Goal: Transaction & Acquisition: Purchase product/service

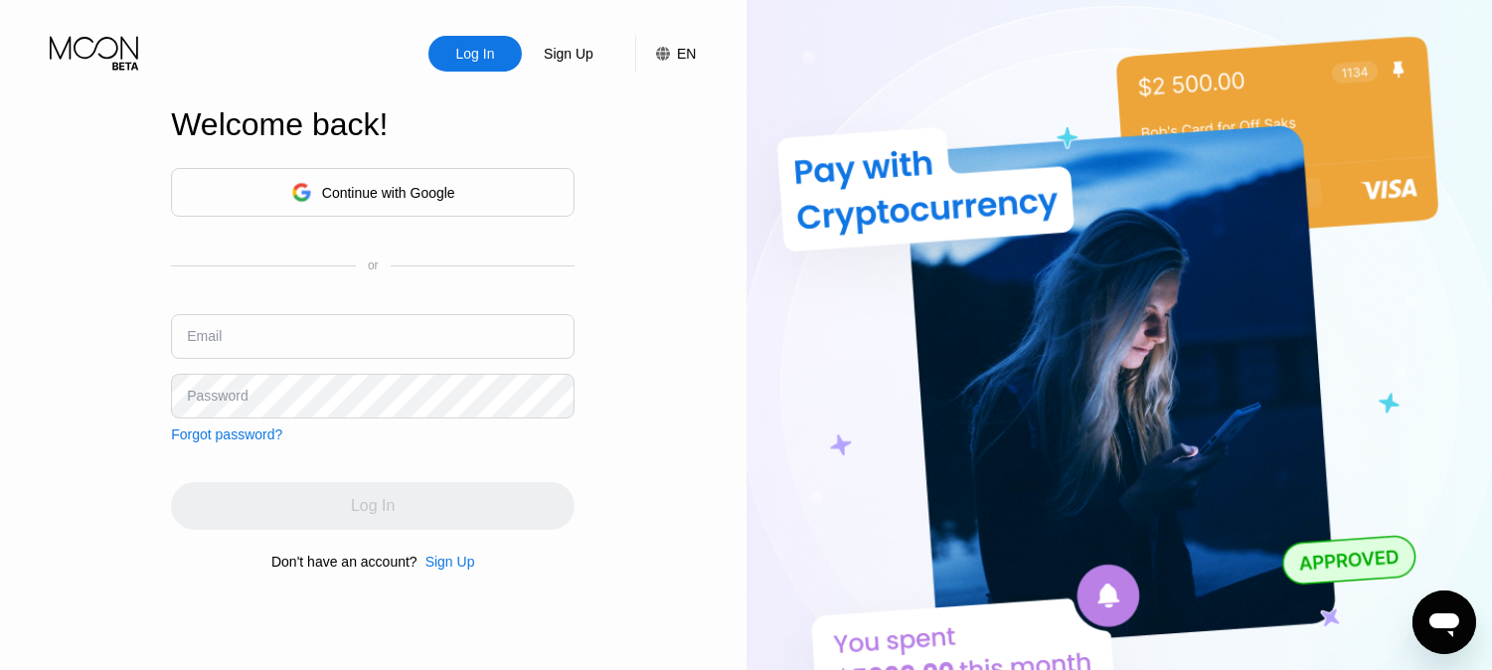
click at [430, 191] on div "Continue with Google" at bounding box center [388, 193] width 133 height 16
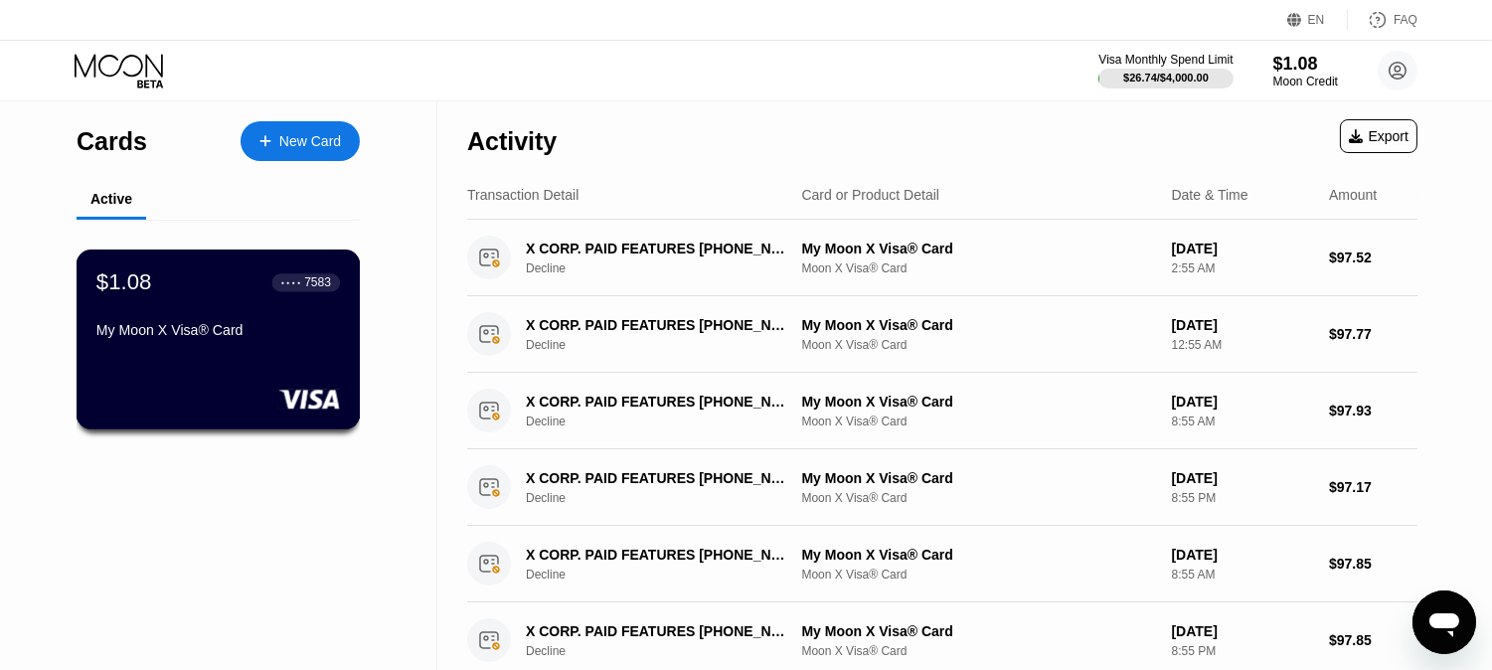
click at [265, 329] on div "My Moon X Visa® Card" at bounding box center [217, 330] width 243 height 16
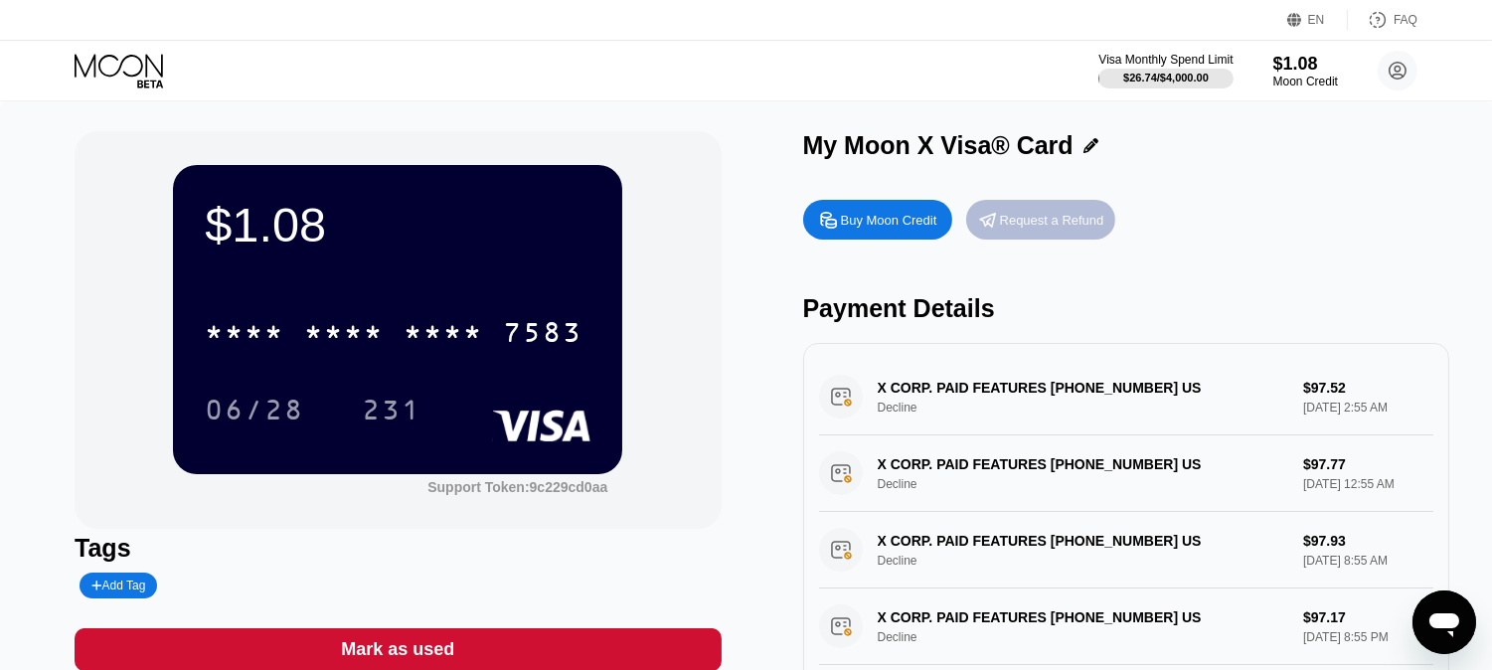
click at [1088, 223] on div "Request a Refund" at bounding box center [1052, 220] width 104 height 17
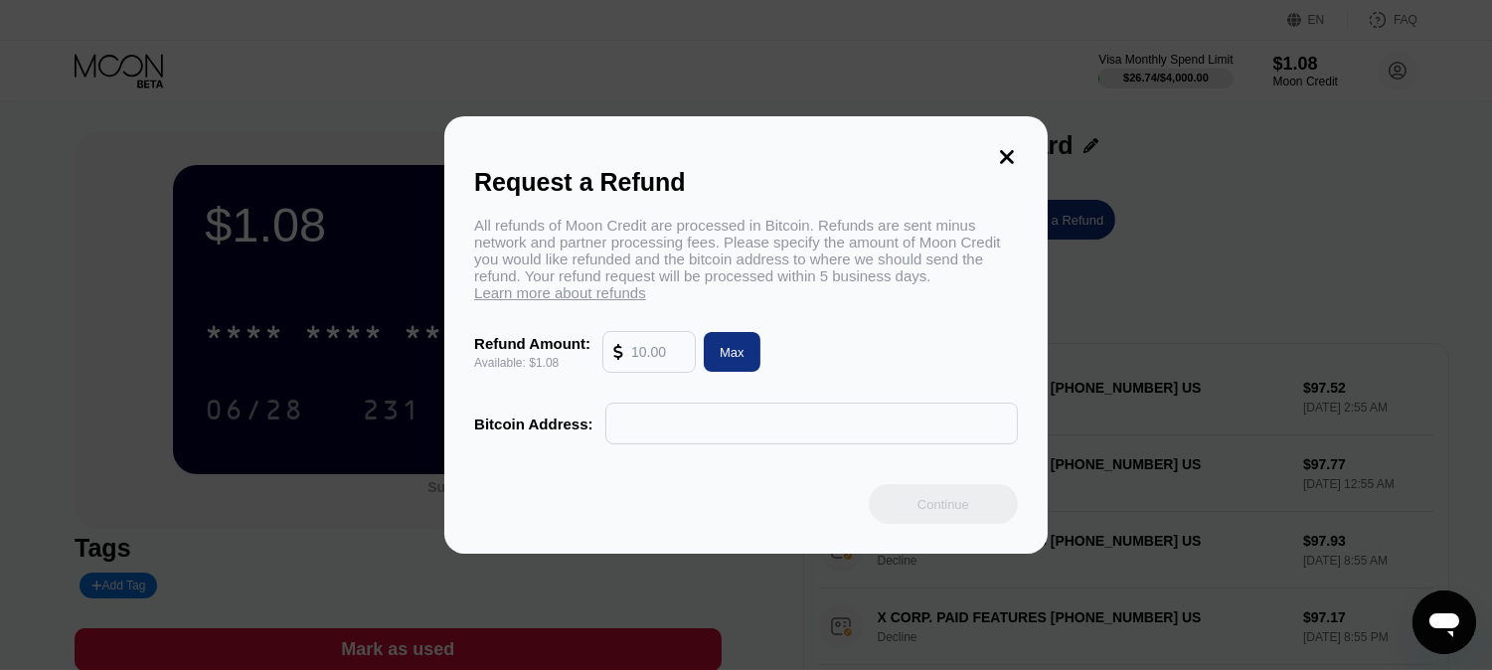
click at [656, 354] on input "text" at bounding box center [658, 352] width 54 height 40
click at [717, 438] on input "text" at bounding box center [811, 423] width 391 height 40
click at [1002, 146] on icon at bounding box center [1007, 157] width 22 height 22
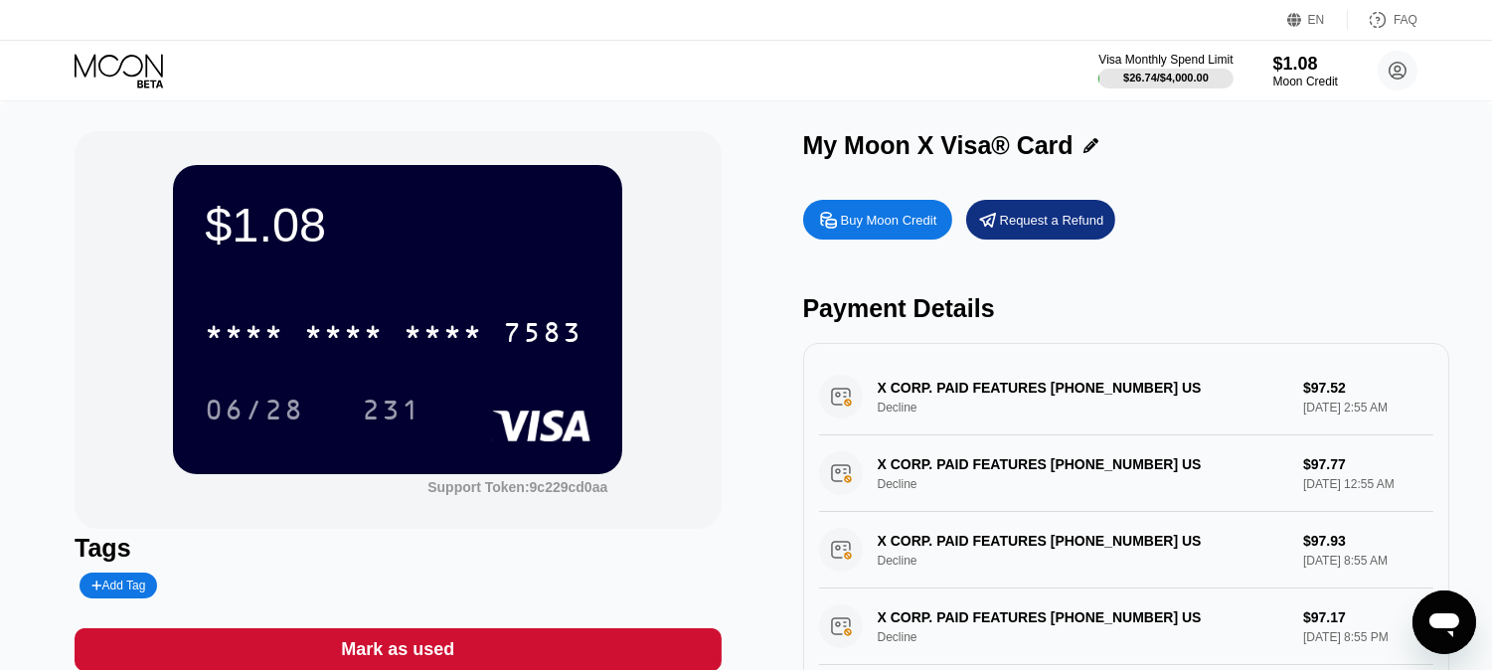
click at [891, 222] on div "Buy Moon Credit" at bounding box center [889, 220] width 96 height 17
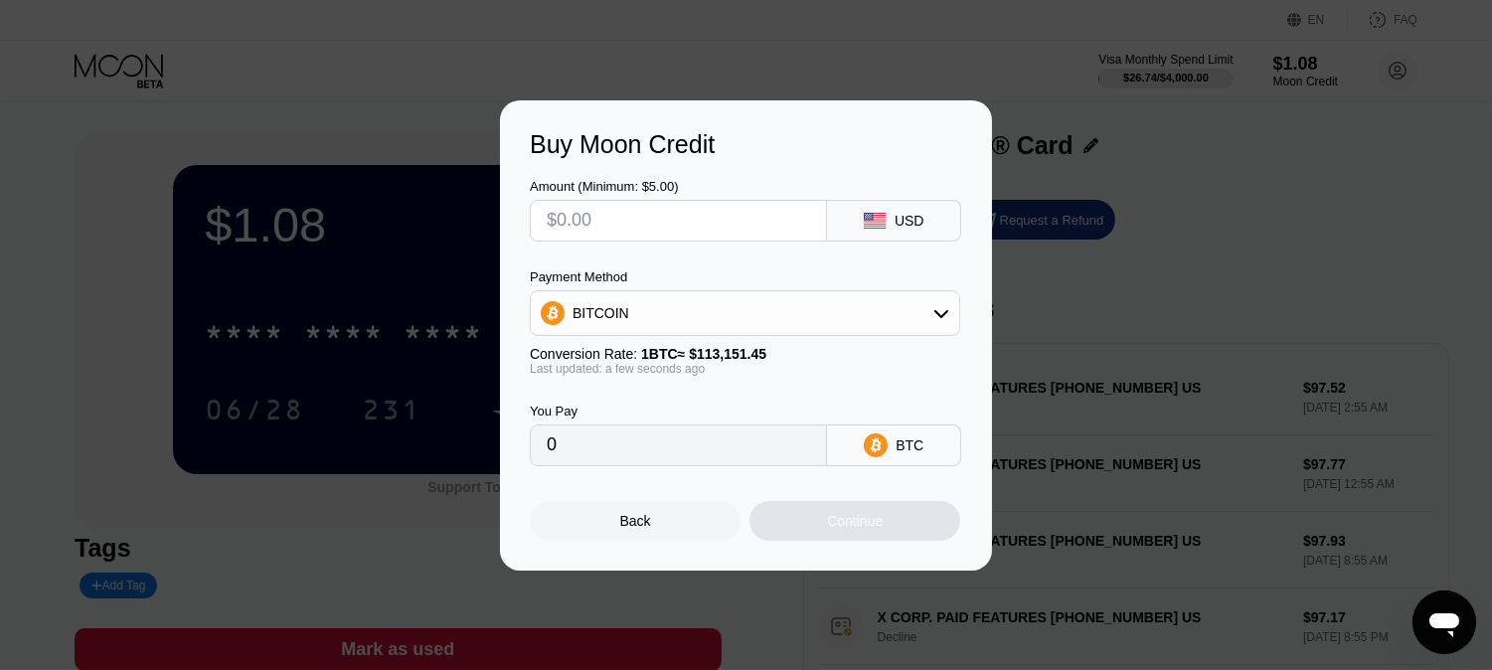
click at [708, 226] on input "text" at bounding box center [678, 221] width 263 height 40
type input "$9"
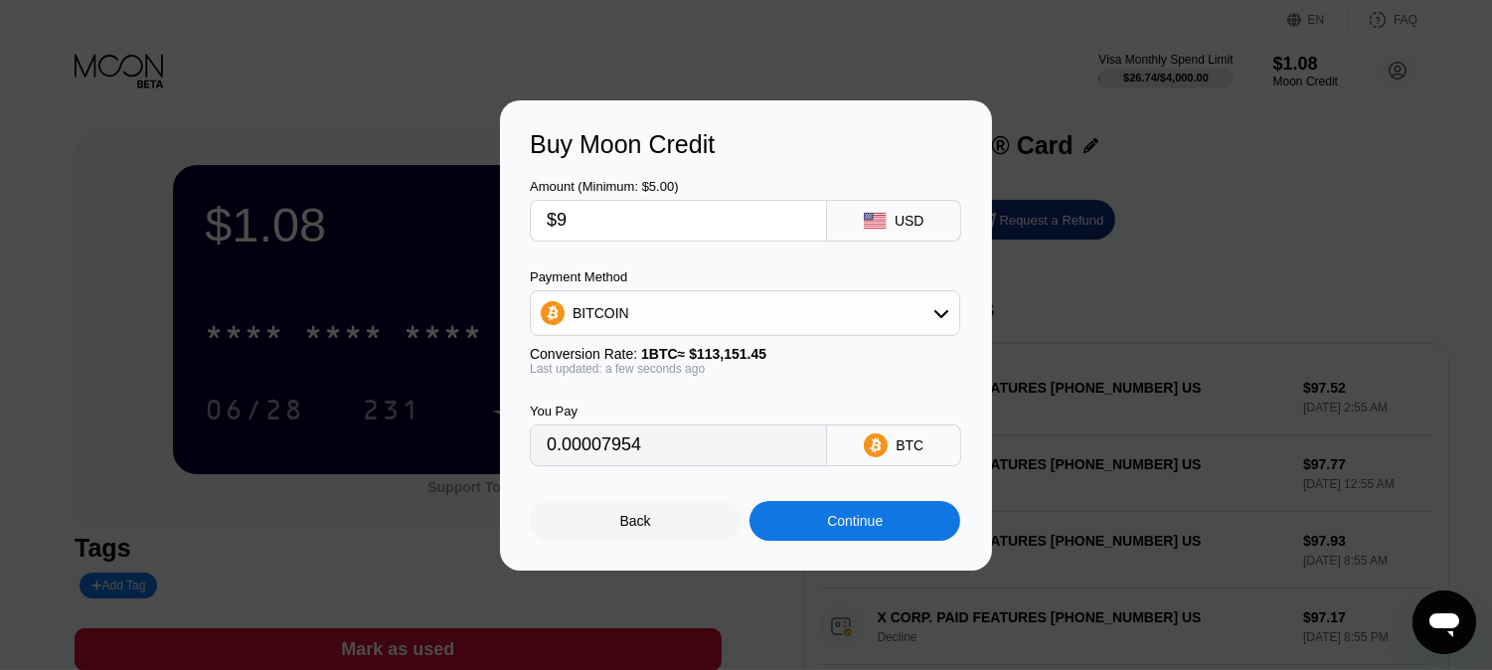
type input "0.00007954"
type input "$90"
type input "0.00079540"
type input "$90"
drag, startPoint x: 627, startPoint y: 451, endPoint x: 583, endPoint y: 454, distance: 43.8
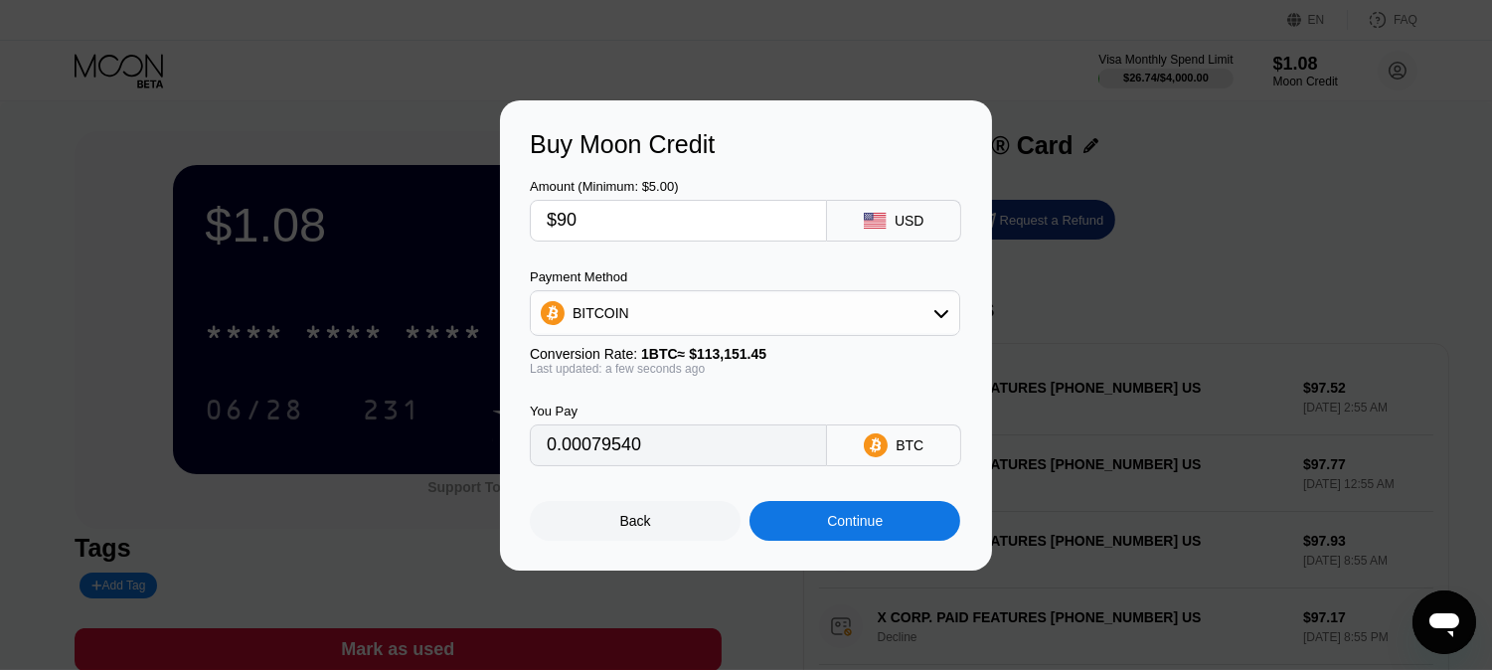
click at [549, 454] on input "0.00079540" at bounding box center [678, 445] width 263 height 40
click at [884, 535] on div "Continue" at bounding box center [854, 521] width 211 height 40
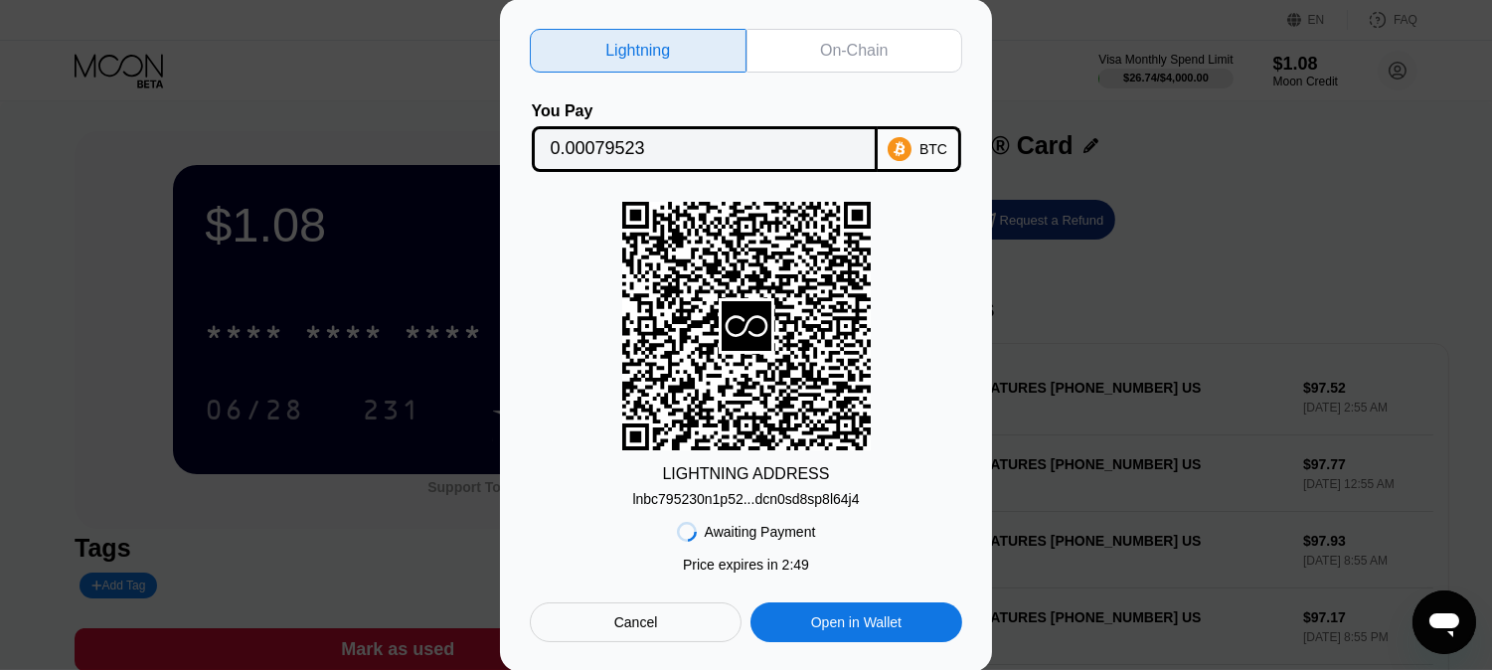
click at [952, 253] on div "LIGHTNING ADDRESS lnbc795230n1p52...dcn0sd8sp8l64j4" at bounding box center [746, 354] width 432 height 305
click at [838, 501] on div "lnbc795230n1p52...dcn0sd8sp8l64j4" at bounding box center [745, 499] width 227 height 16
click at [852, 47] on div "On-Chain" at bounding box center [854, 51] width 68 height 20
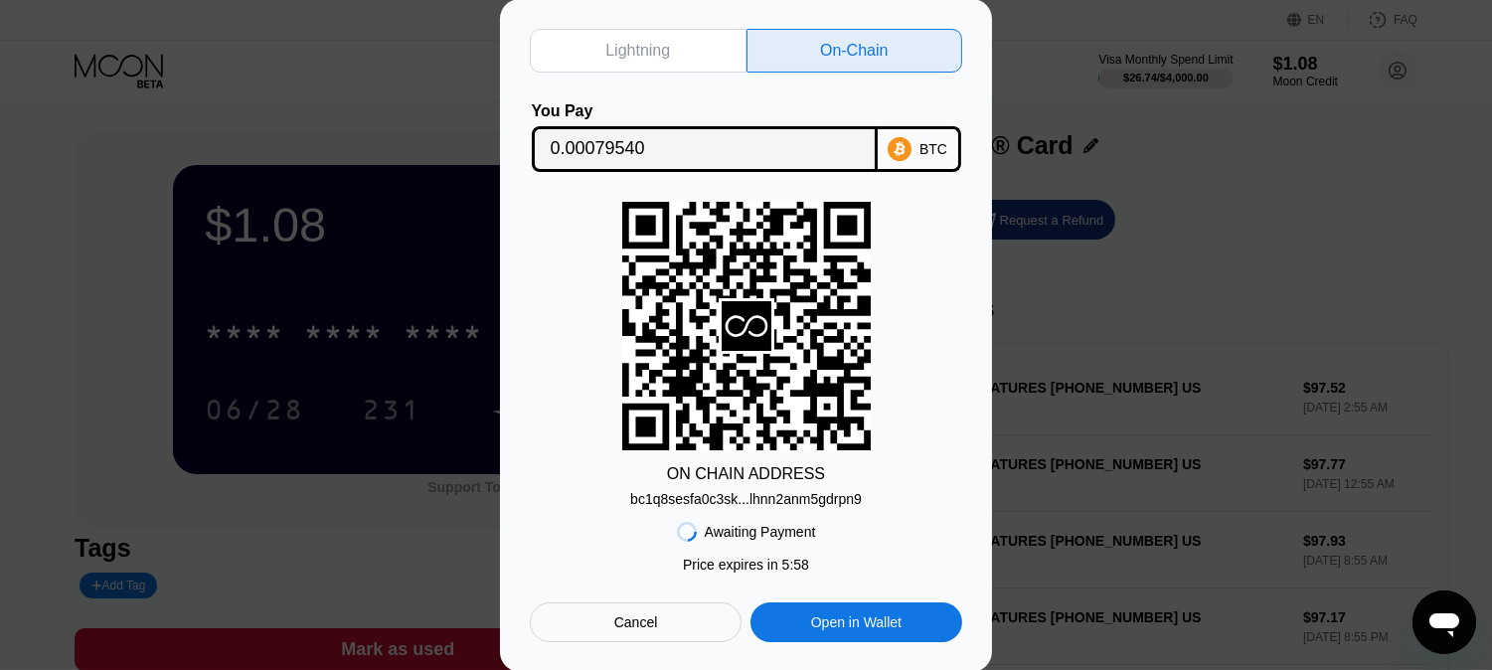
click at [841, 503] on div "bc1q8sesfa0c3sk...lhnn2anm5gdrpn9" at bounding box center [746, 499] width 232 height 16
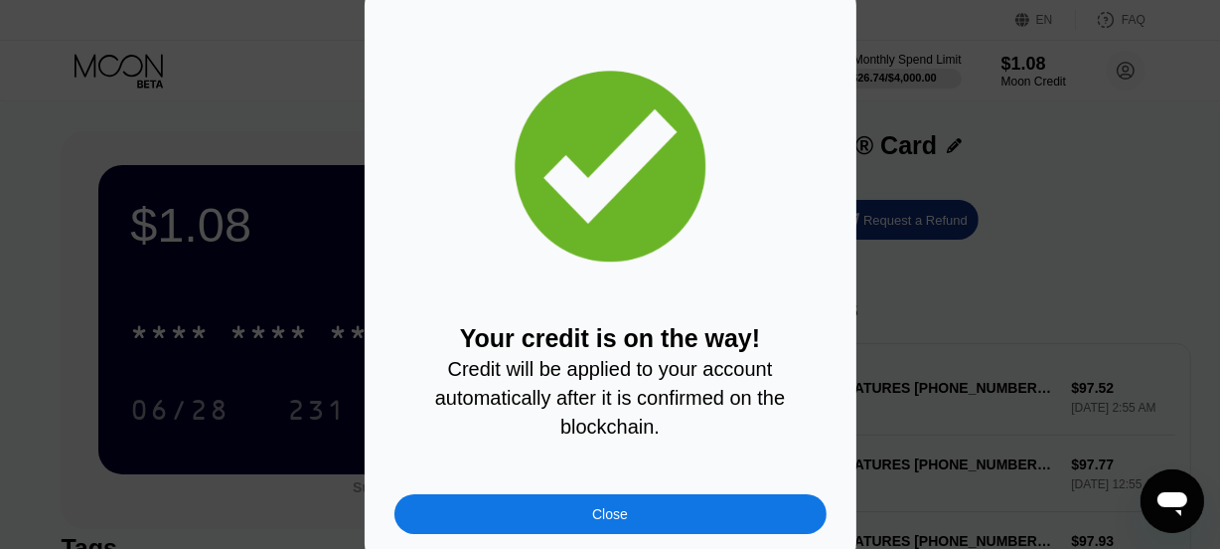
click at [793, 278] on div "Your credit is on the way! Credit will be applied to your account automatically…" at bounding box center [611, 274] width 432 height 519
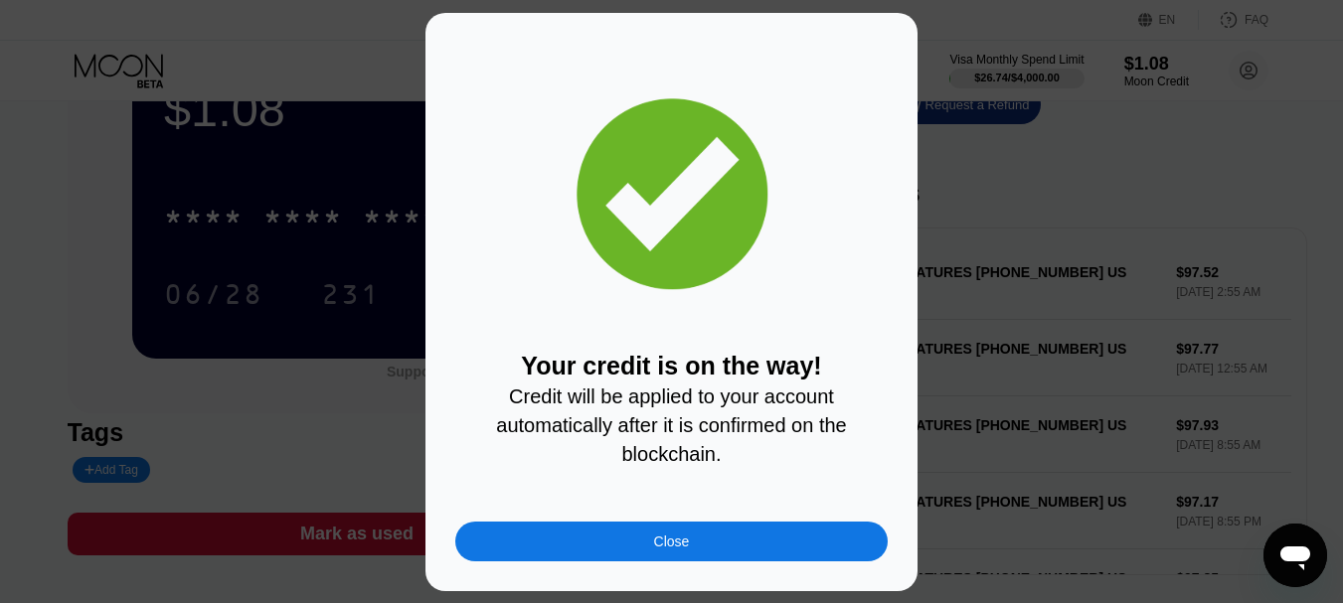
scroll to position [81, 0]
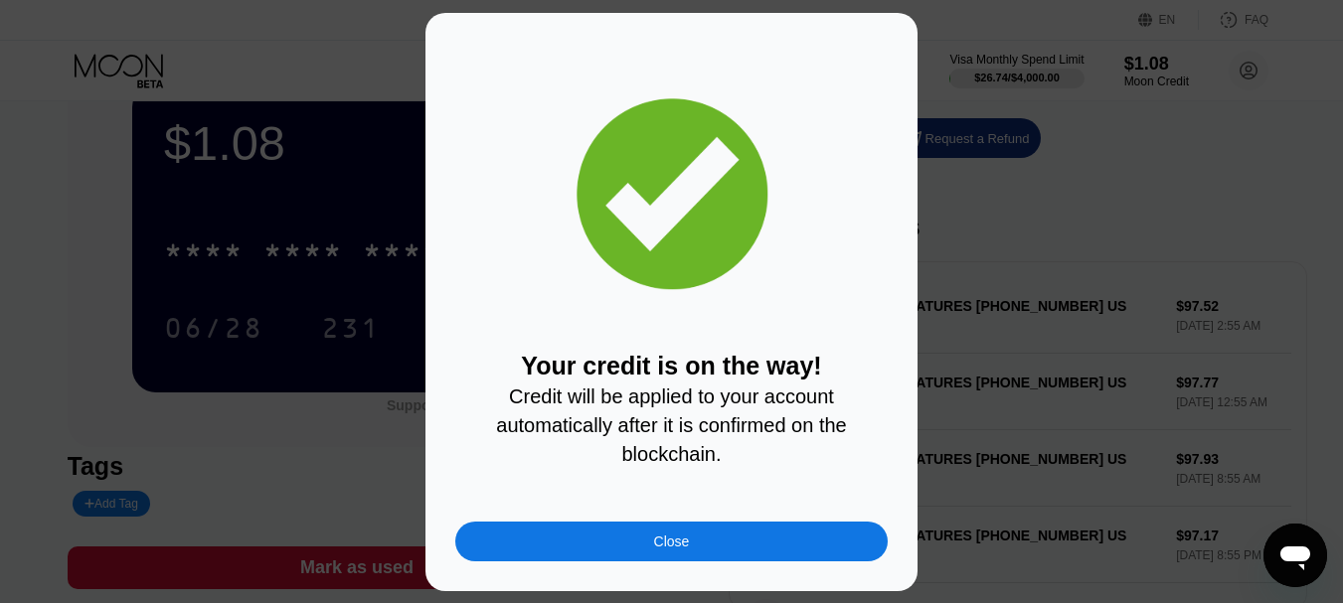
click at [723, 544] on div "Close" at bounding box center [671, 542] width 432 height 40
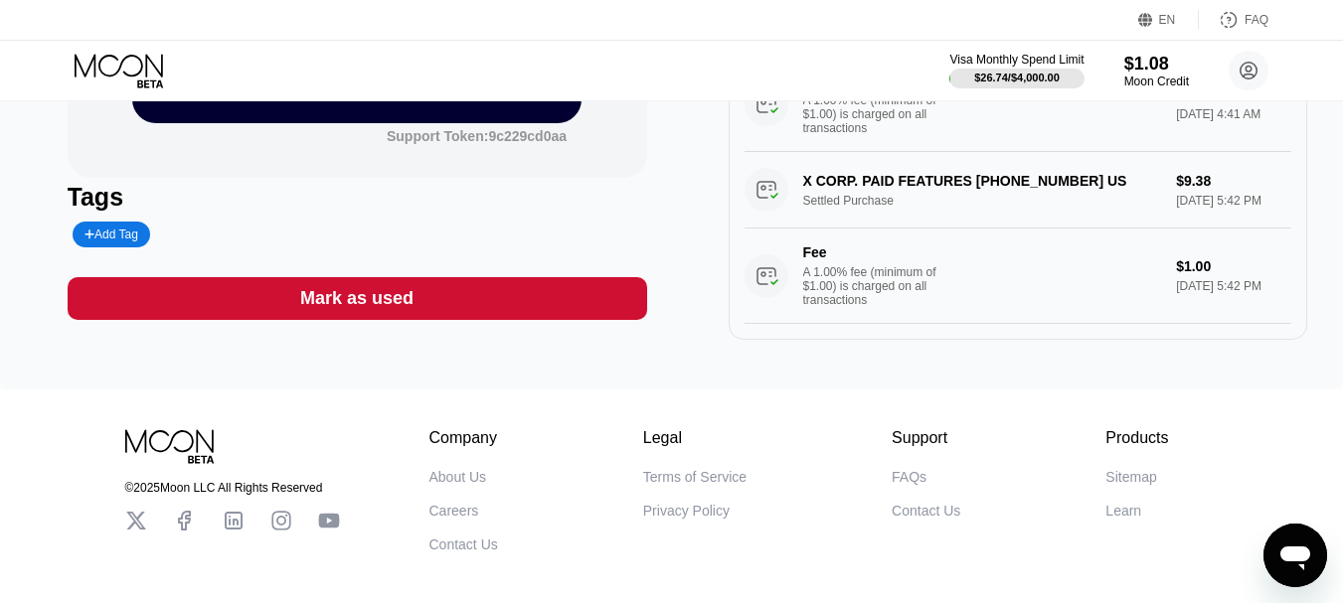
scroll to position [869, 0]
click at [1211, 164] on div "X CORP. PAID FEATURES [PHONE_NUMBER] US Settled Purchase $9.38 [DATE] 5:42 PM F…" at bounding box center [1018, 238] width 548 height 172
click at [770, 174] on div "X CORP. PAID FEATURES [PHONE_NUMBER] US Settled Purchase $9.38 [DATE] 5:42 PM F…" at bounding box center [1018, 238] width 548 height 172
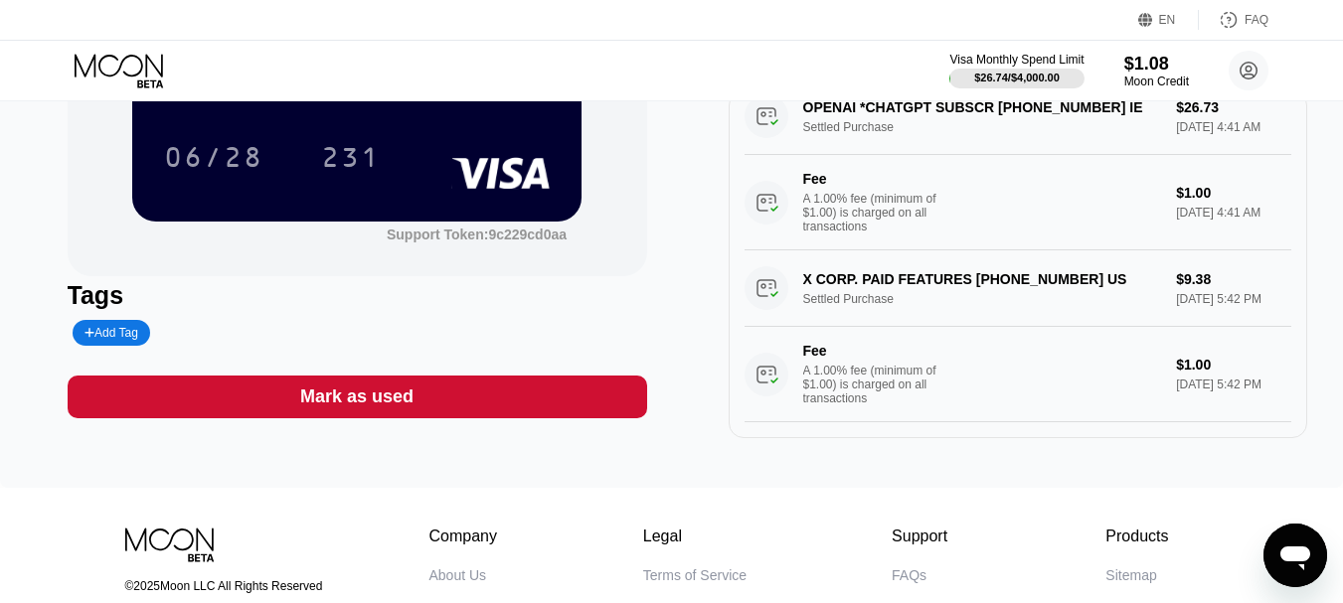
scroll to position [251, 0]
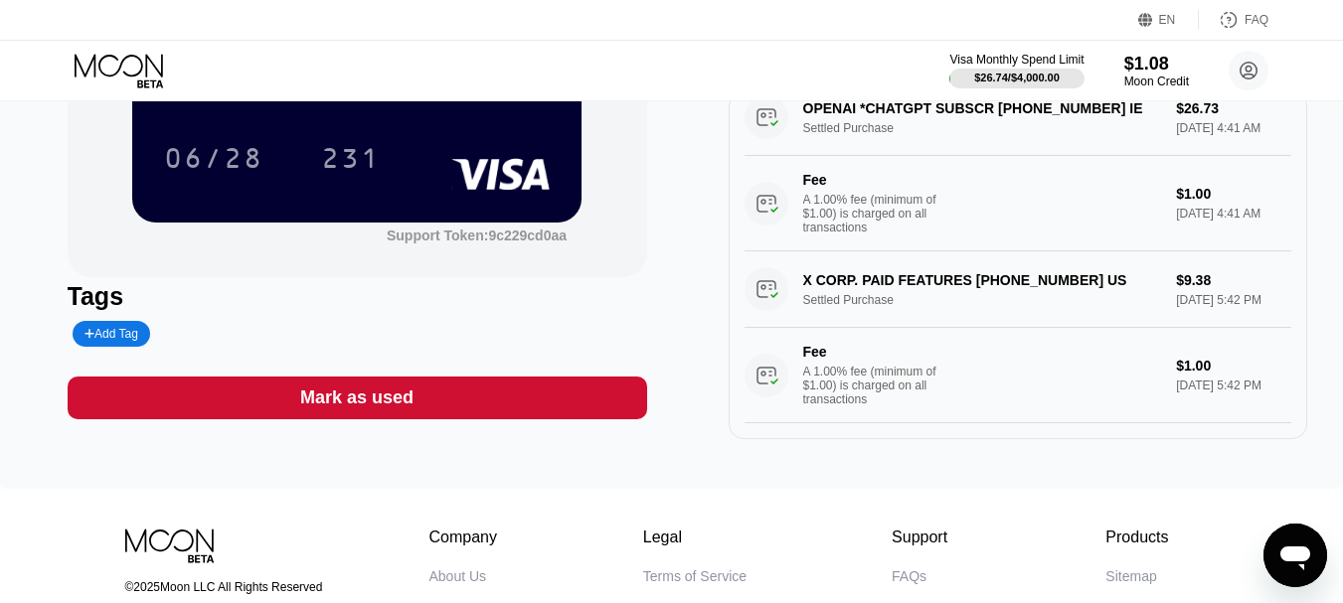
click at [951, 365] on div "A 1.00% fee (minimum of $1.00) is charged on all transactions" at bounding box center [877, 386] width 149 height 42
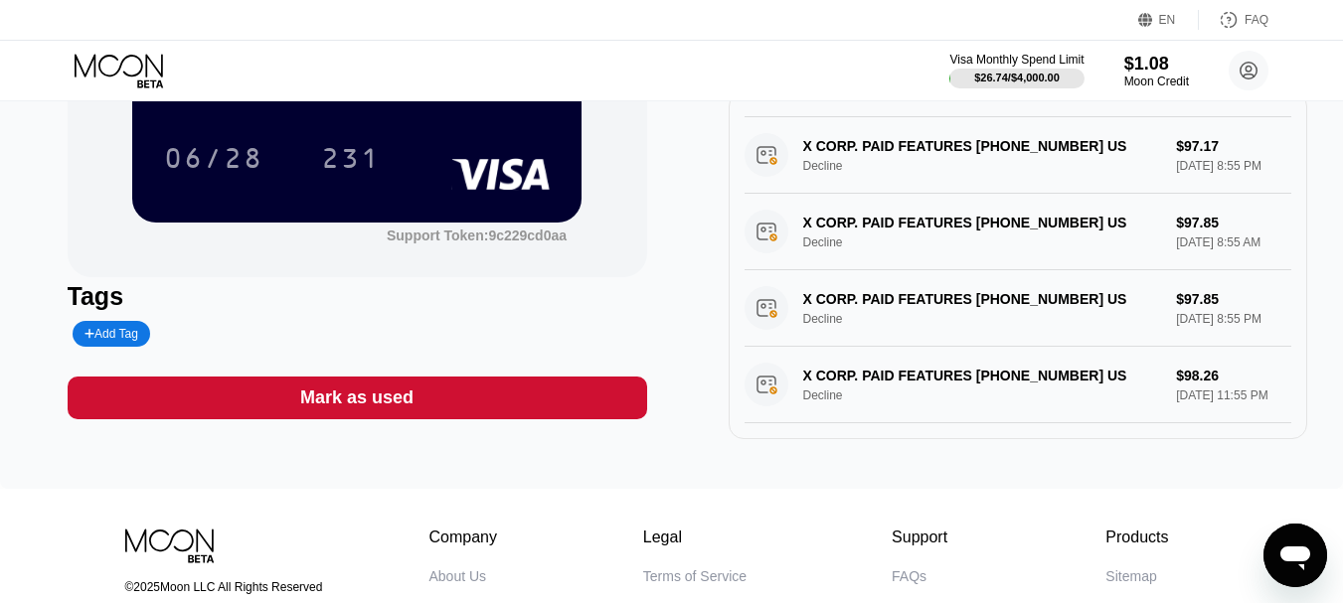
scroll to position [74, 0]
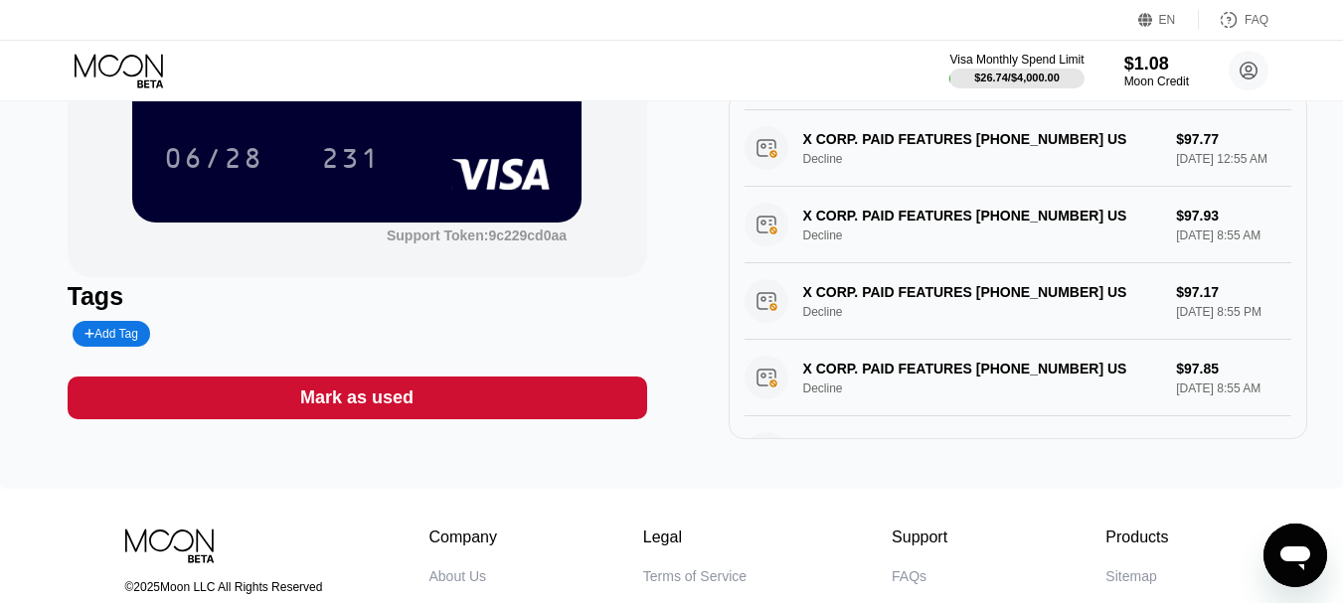
click at [965, 340] on div "X CORP. PAID FEATURES [PHONE_NUMBER] US Decline $97.17 [DATE] 8:55 PM" at bounding box center [1018, 301] width 548 height 77
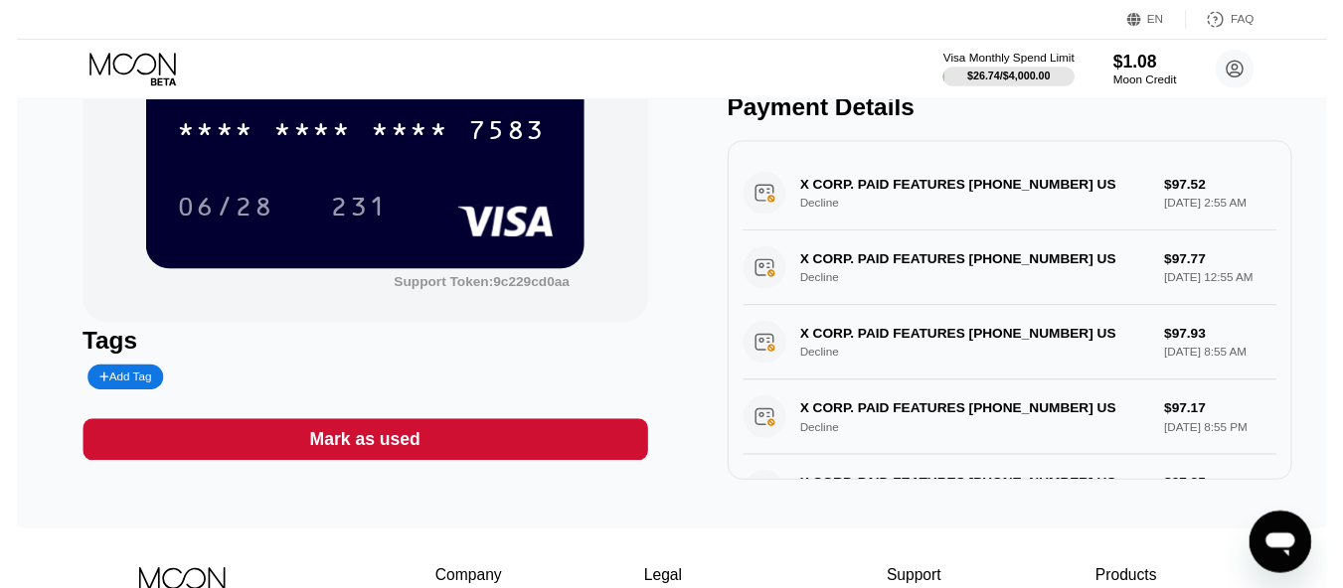
scroll to position [0, 0]
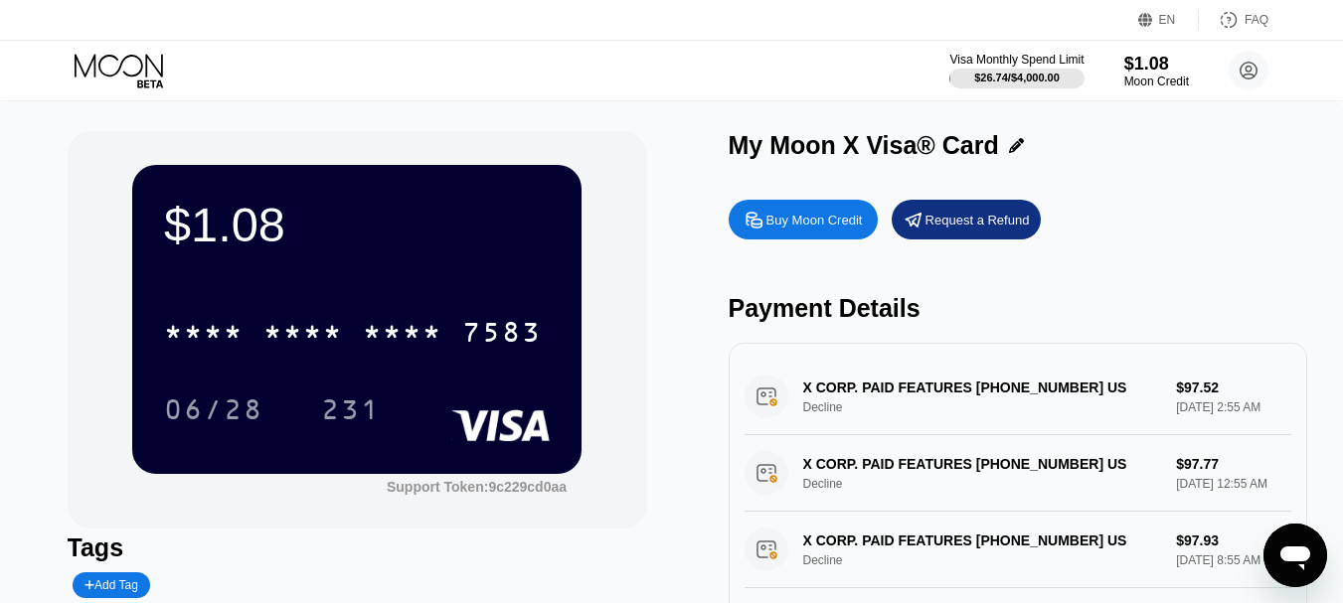
click at [400, 227] on div "$1.08" at bounding box center [357, 225] width 386 height 56
click at [1147, 73] on div "$1.08" at bounding box center [1156, 63] width 67 height 21
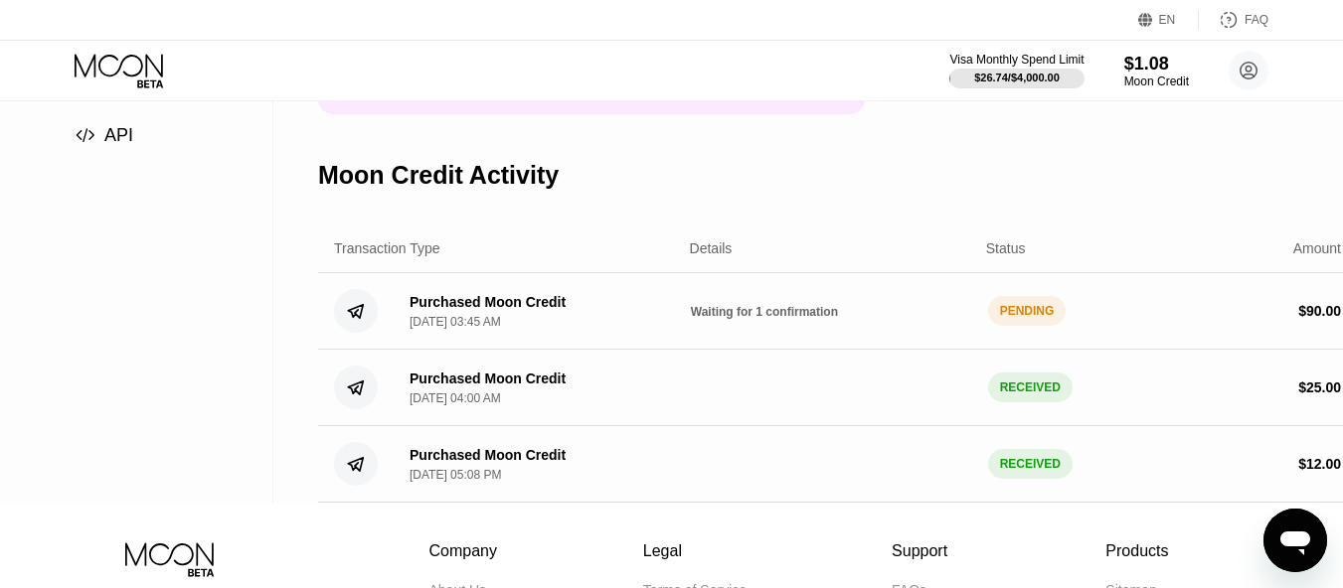
scroll to position [298, 0]
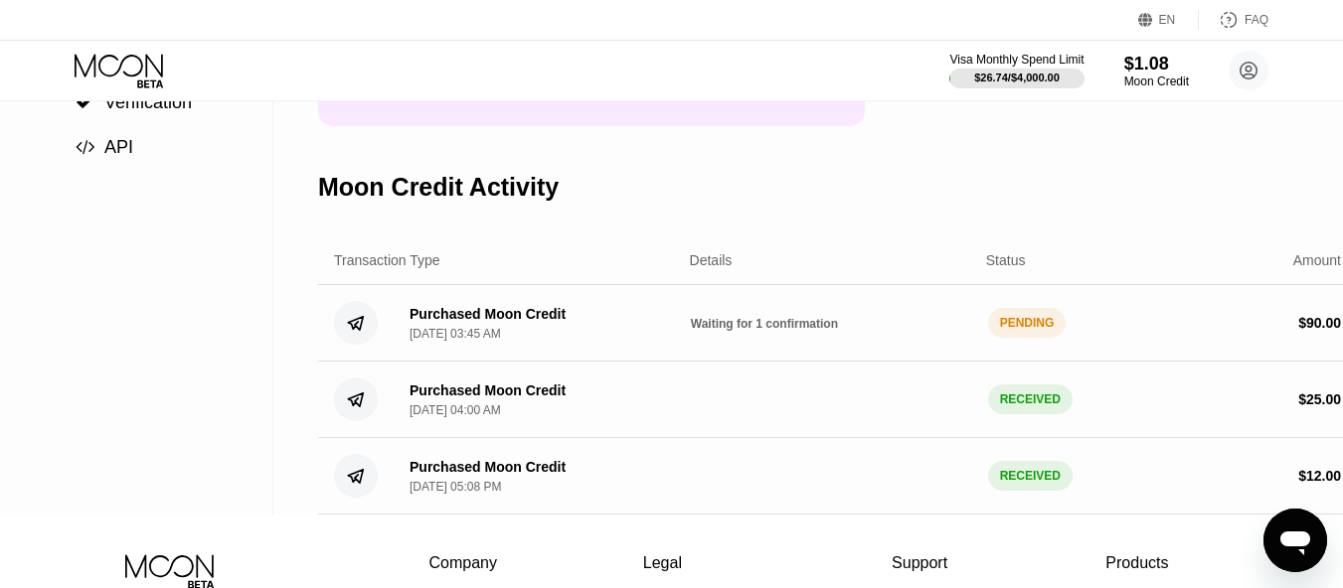
click at [811, 331] on span "Waiting for 1 confirmation" at bounding box center [764, 324] width 147 height 14
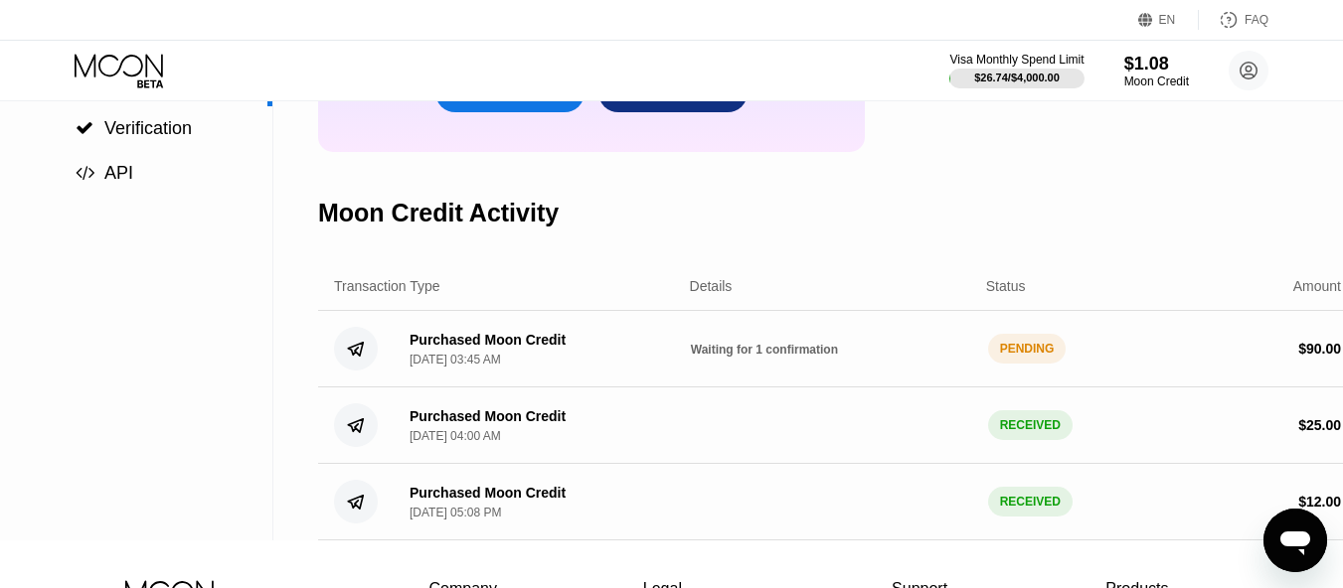
scroll to position [0, 0]
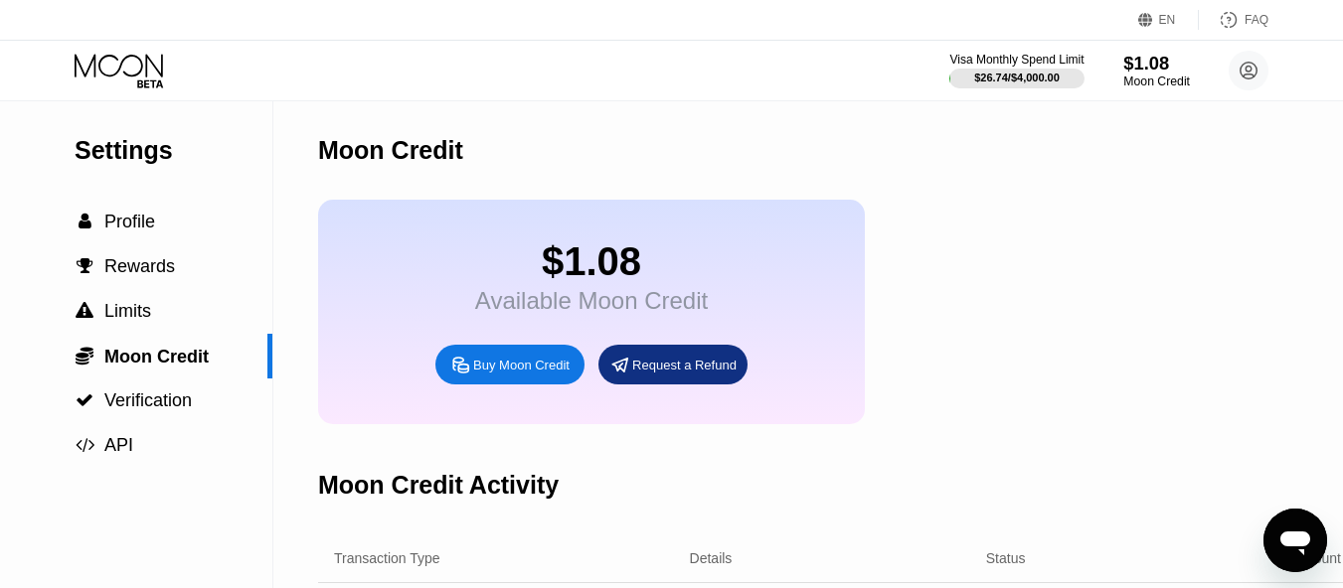
click at [1155, 70] on div "$1.08" at bounding box center [1156, 63] width 67 height 21
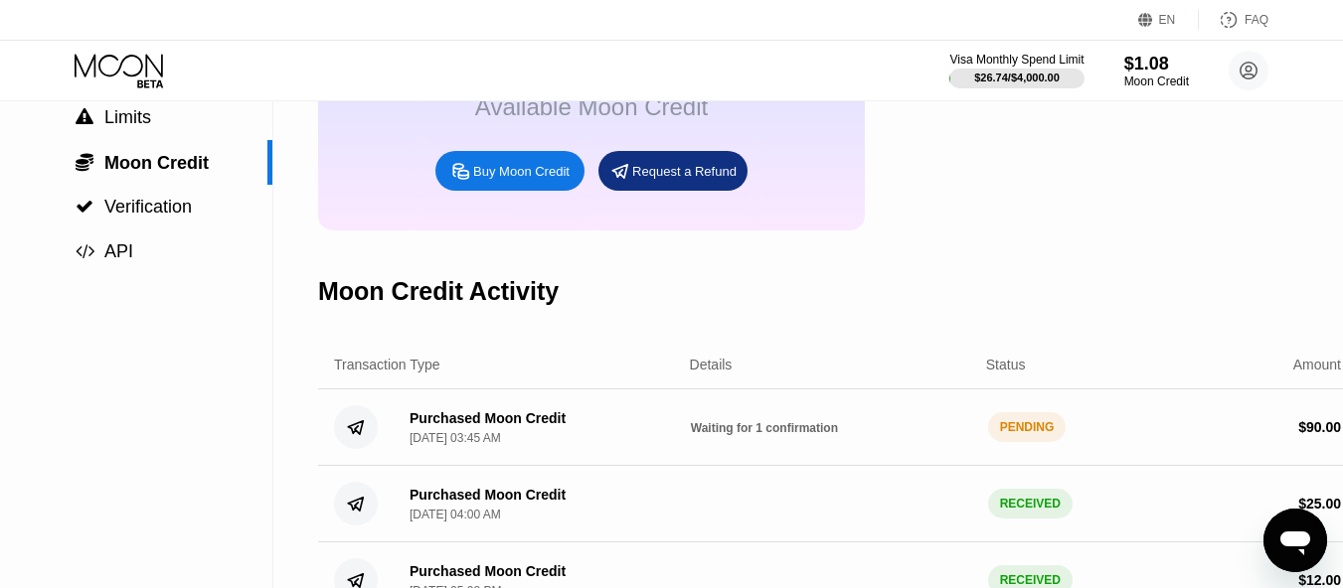
scroll to position [199, 0]
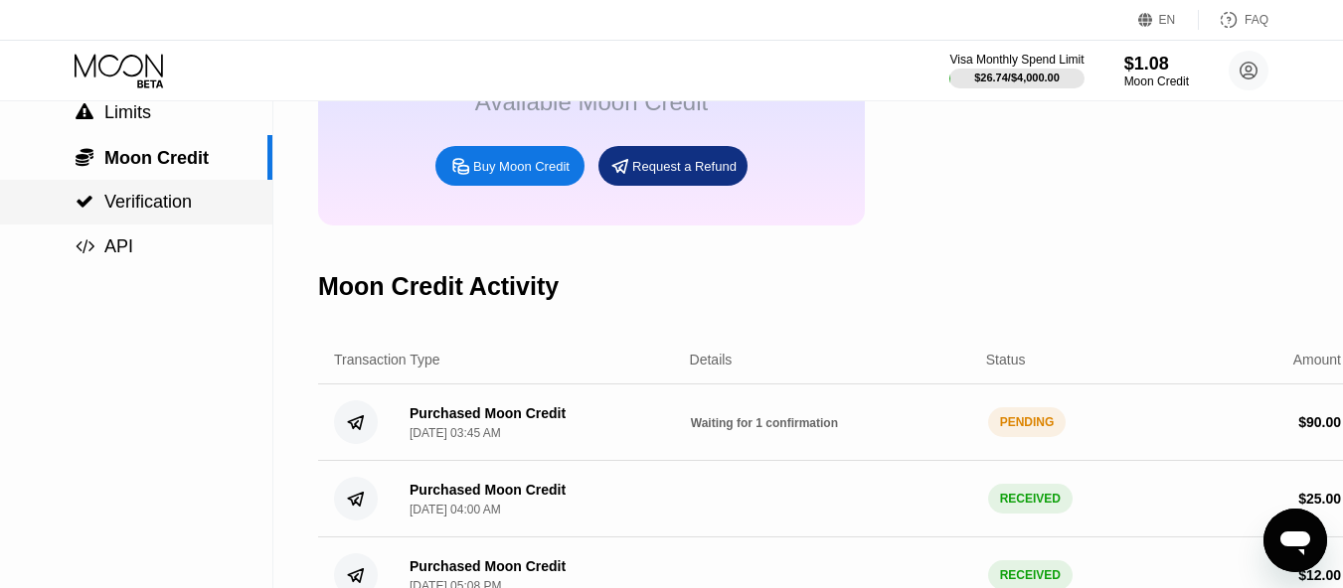
click at [157, 205] on span "Verification" at bounding box center [147, 202] width 87 height 20
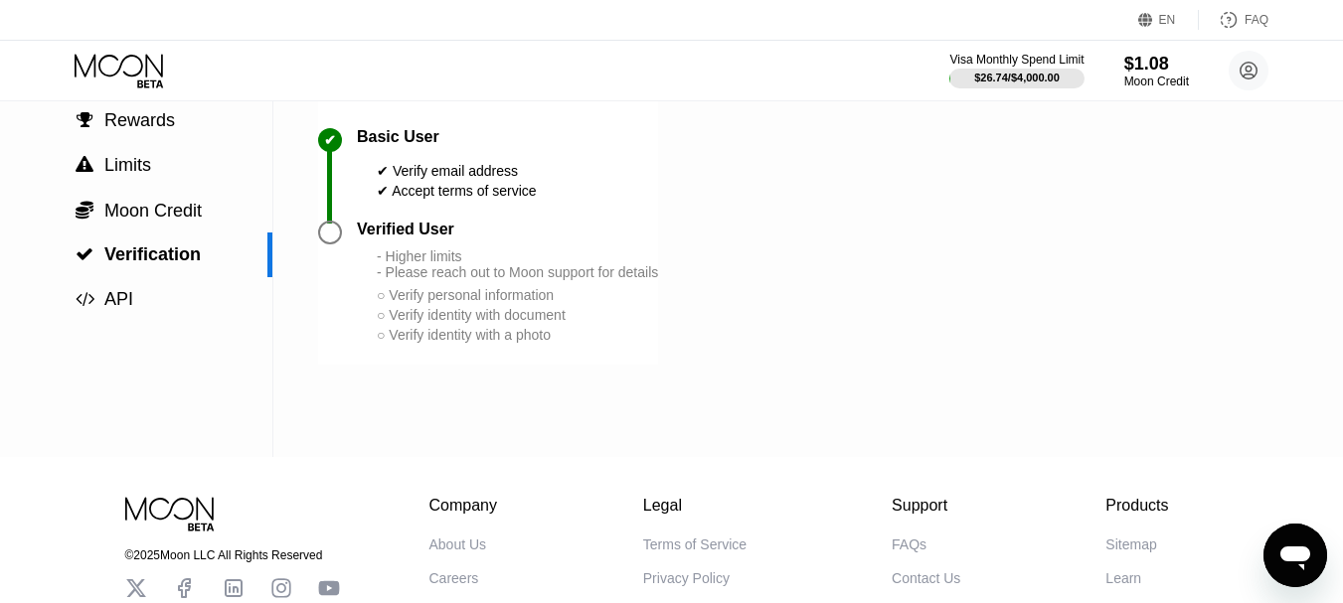
scroll to position [99, 0]
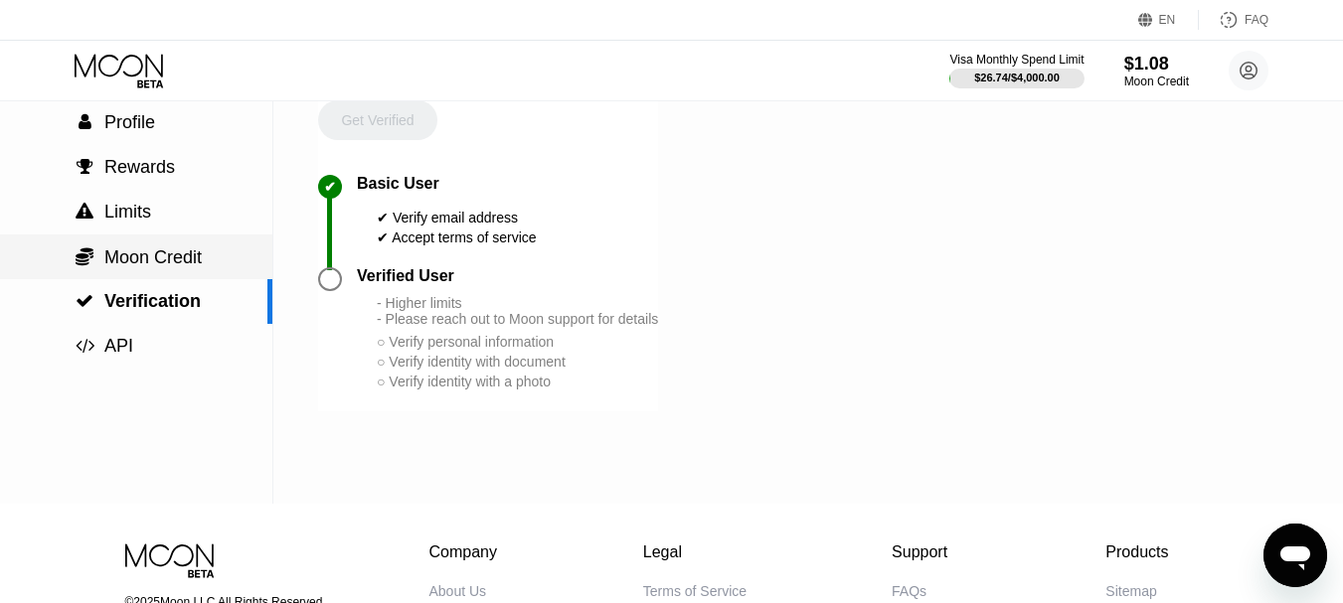
click at [172, 259] on span "Moon Credit" at bounding box center [152, 257] width 97 height 20
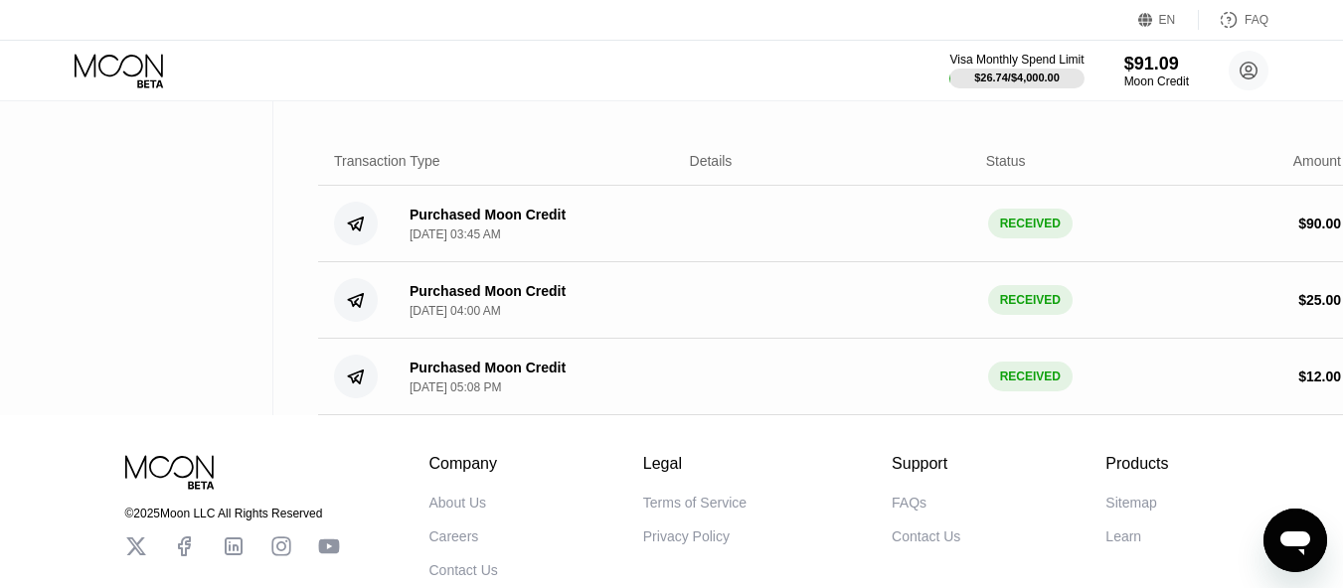
scroll to position [99, 0]
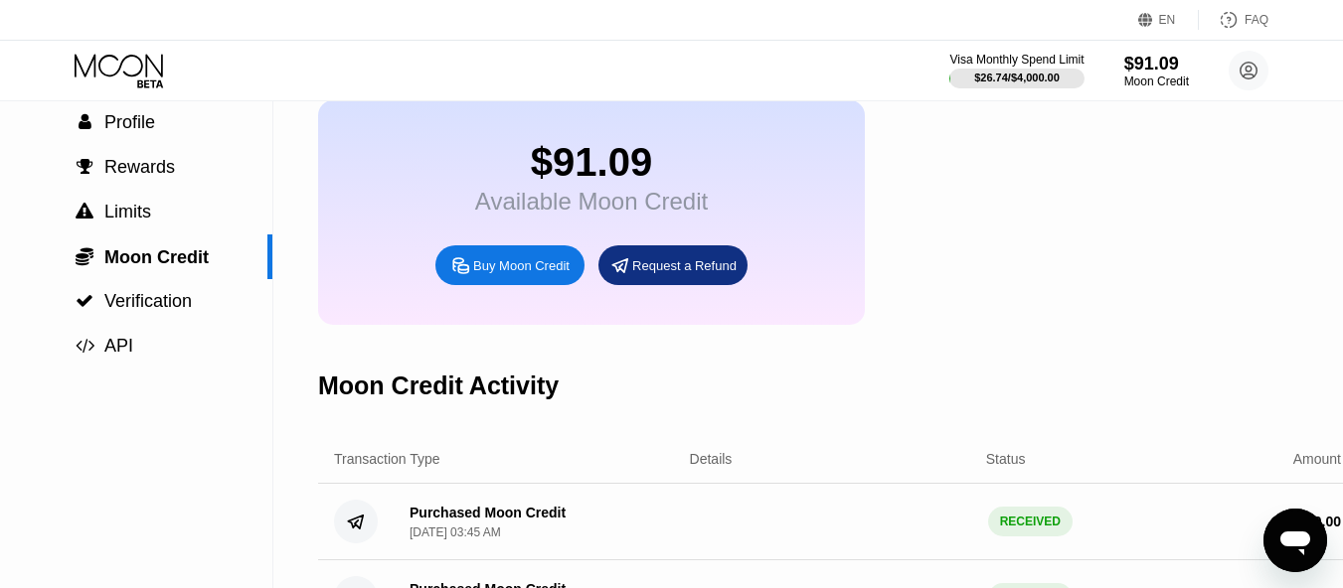
click at [564, 274] on div "Buy Moon Credit" at bounding box center [521, 265] width 96 height 17
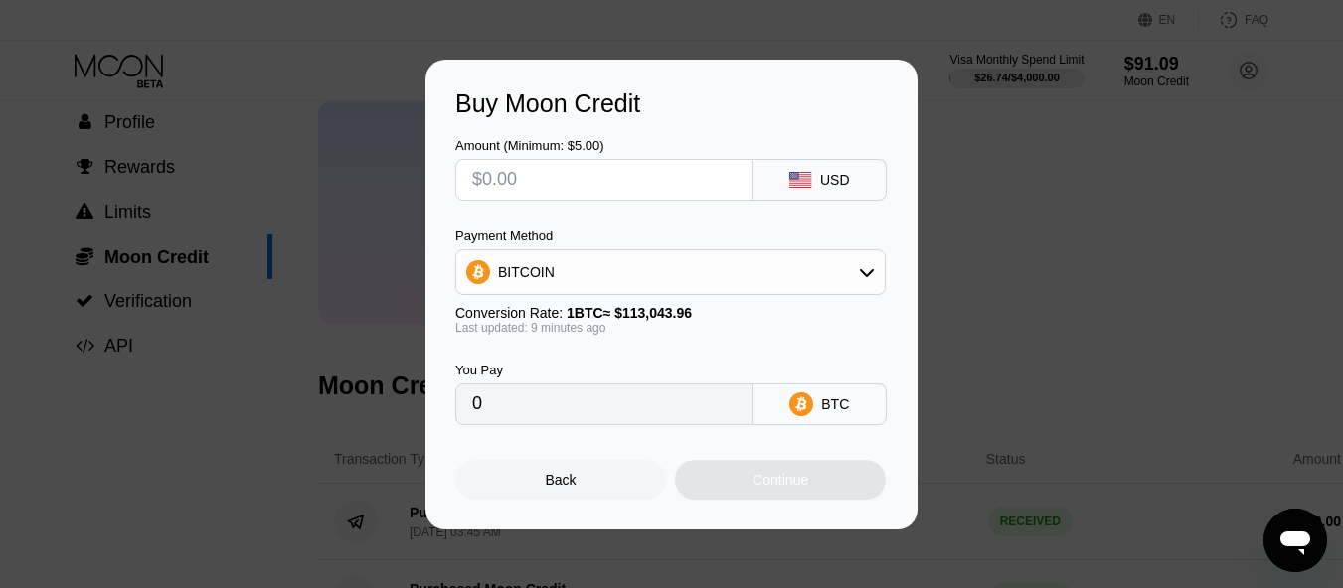
click at [575, 181] on input "text" at bounding box center [603, 180] width 263 height 40
type input "$1"
type input "0.00000885"
type input "$10"
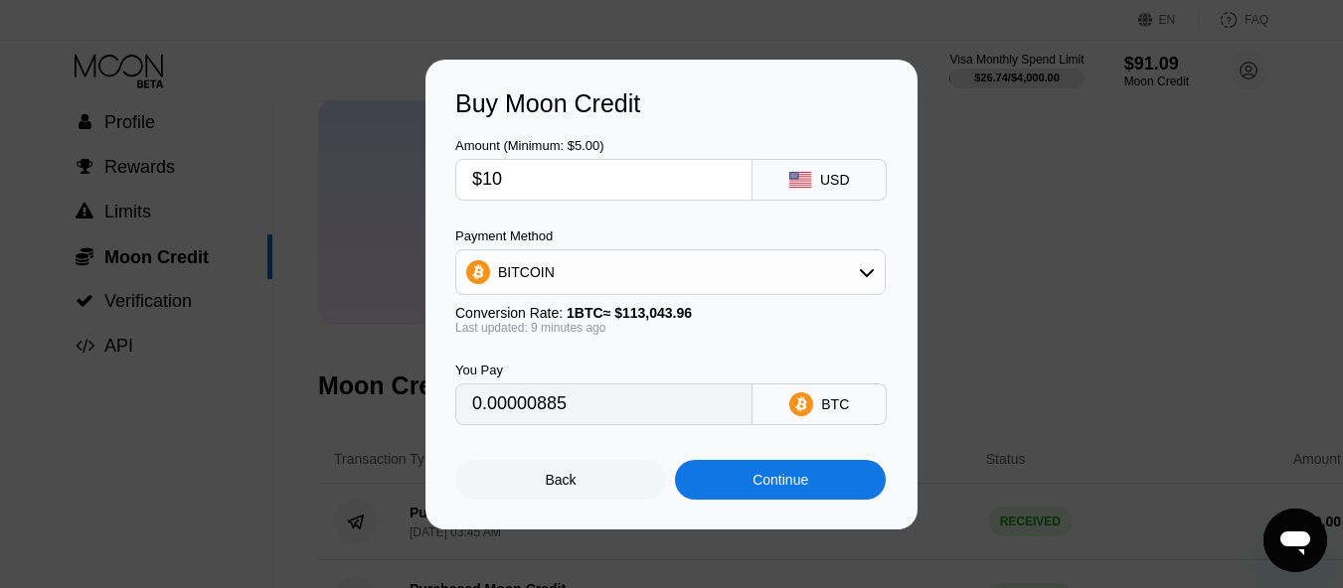
type input "0.00008846"
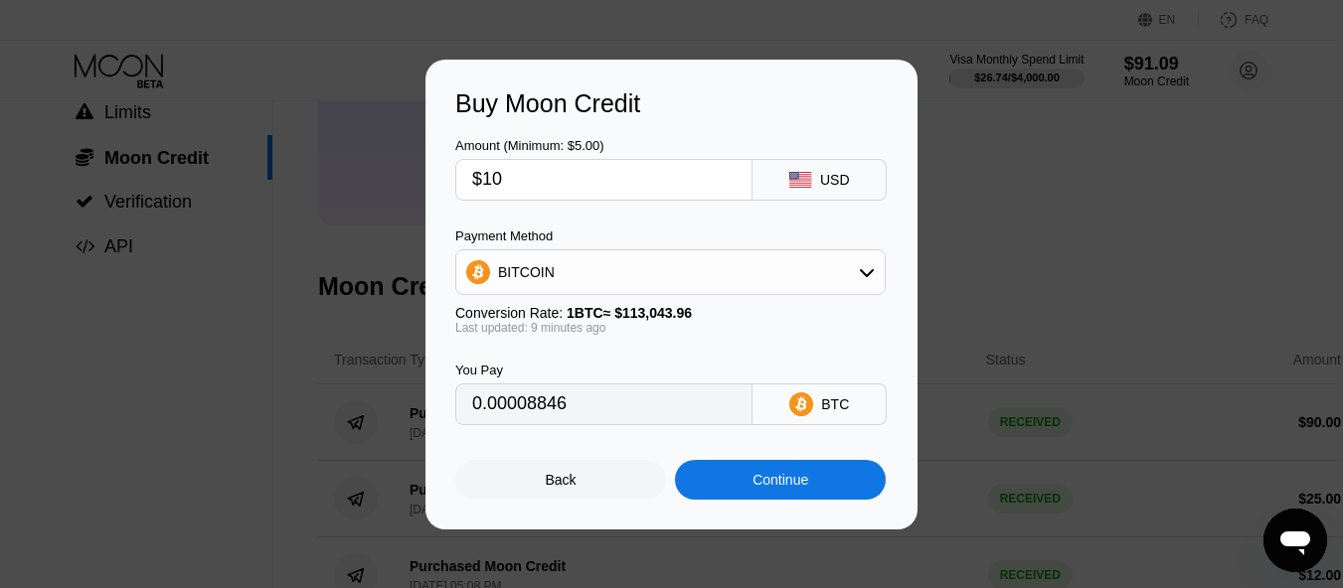
type input "$10"
click at [816, 490] on div "Continue" at bounding box center [780, 480] width 211 height 40
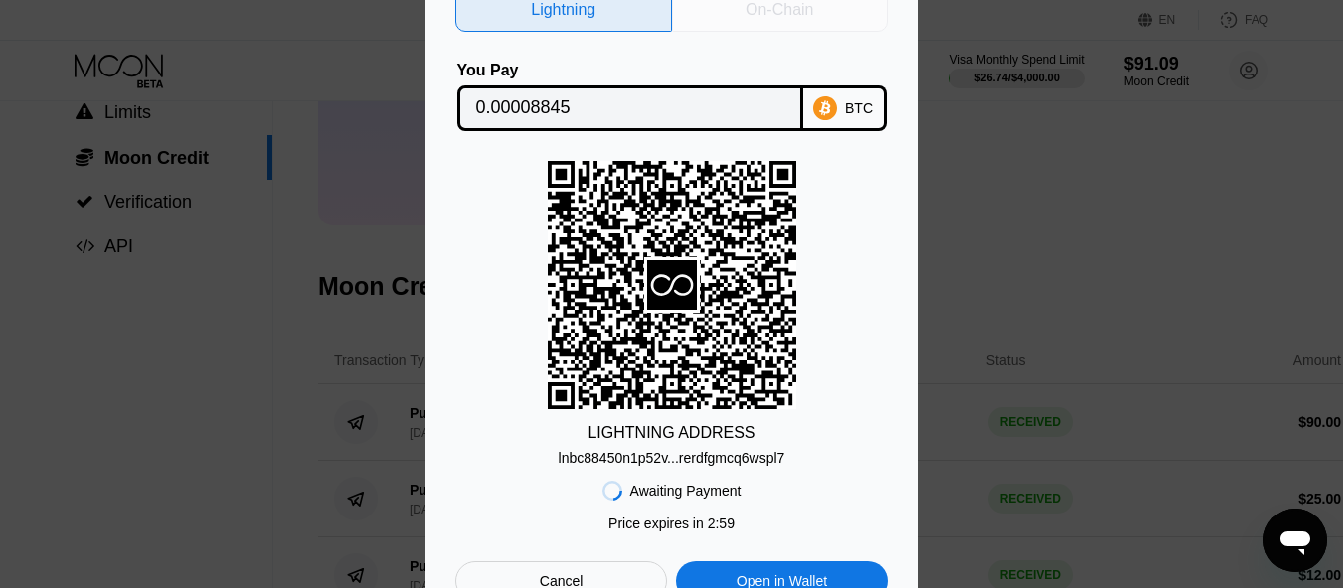
click at [776, 11] on div "On-Chain" at bounding box center [779, 10] width 68 height 20
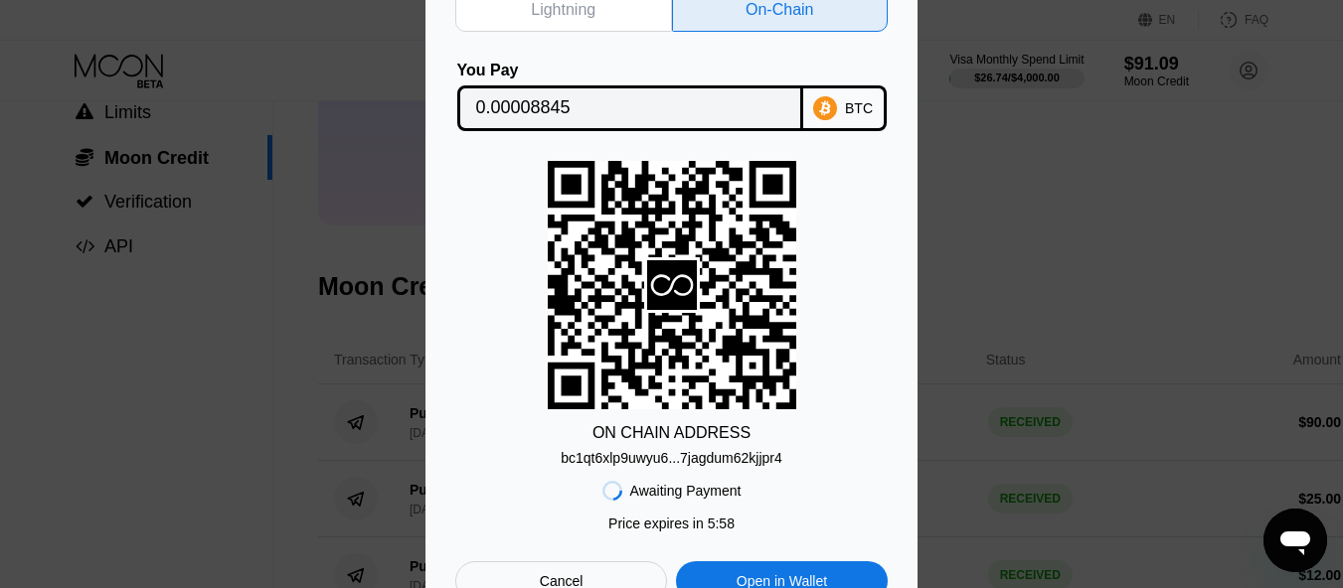
drag, startPoint x: 758, startPoint y: 461, endPoint x: 780, endPoint y: 473, distance: 24.9
click at [760, 461] on div "bc1qt6xlp9uwyu6...7jagdum62kjjpr4" at bounding box center [671, 458] width 222 height 16
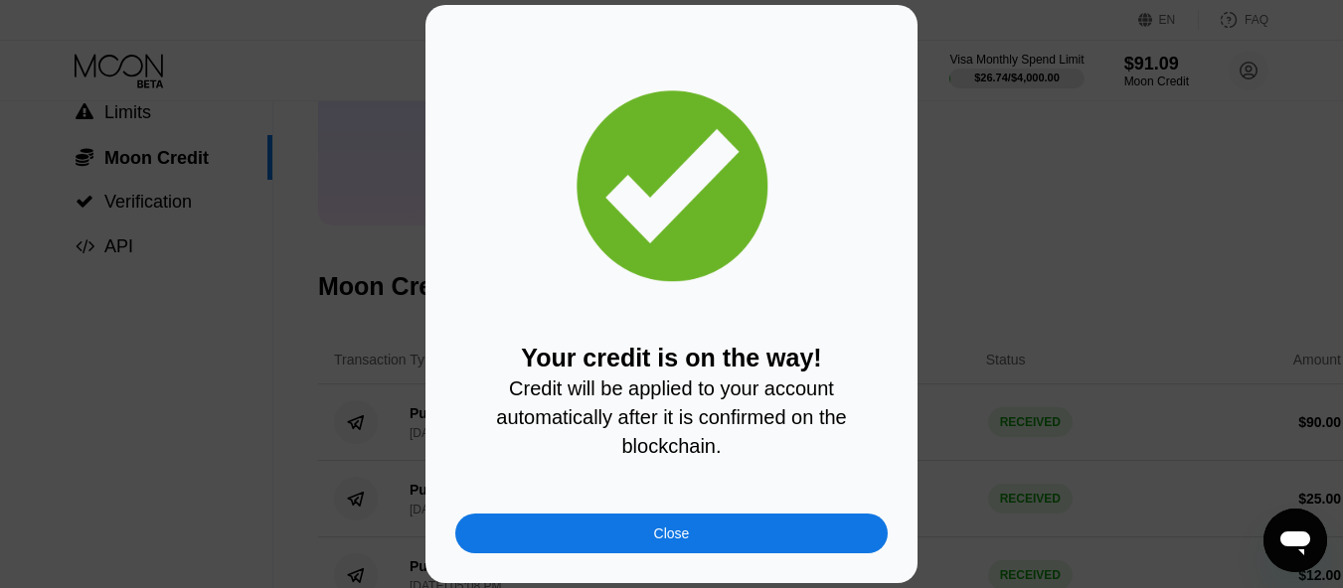
click at [681, 537] on div "Close" at bounding box center [672, 534] width 36 height 16
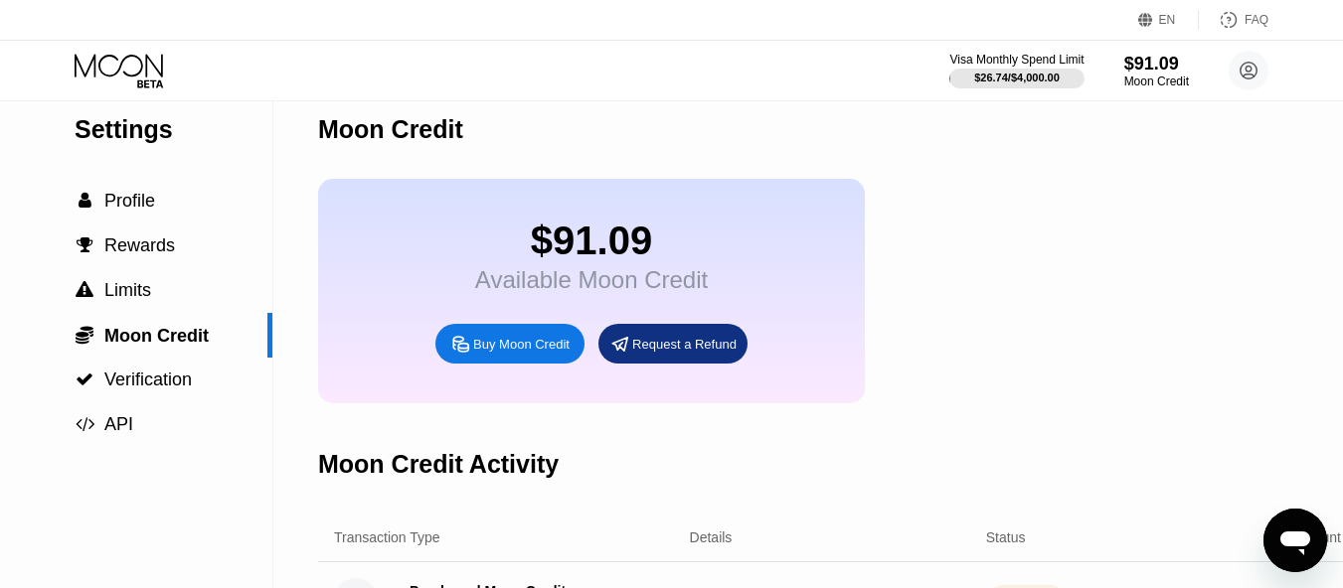
scroll to position [0, 0]
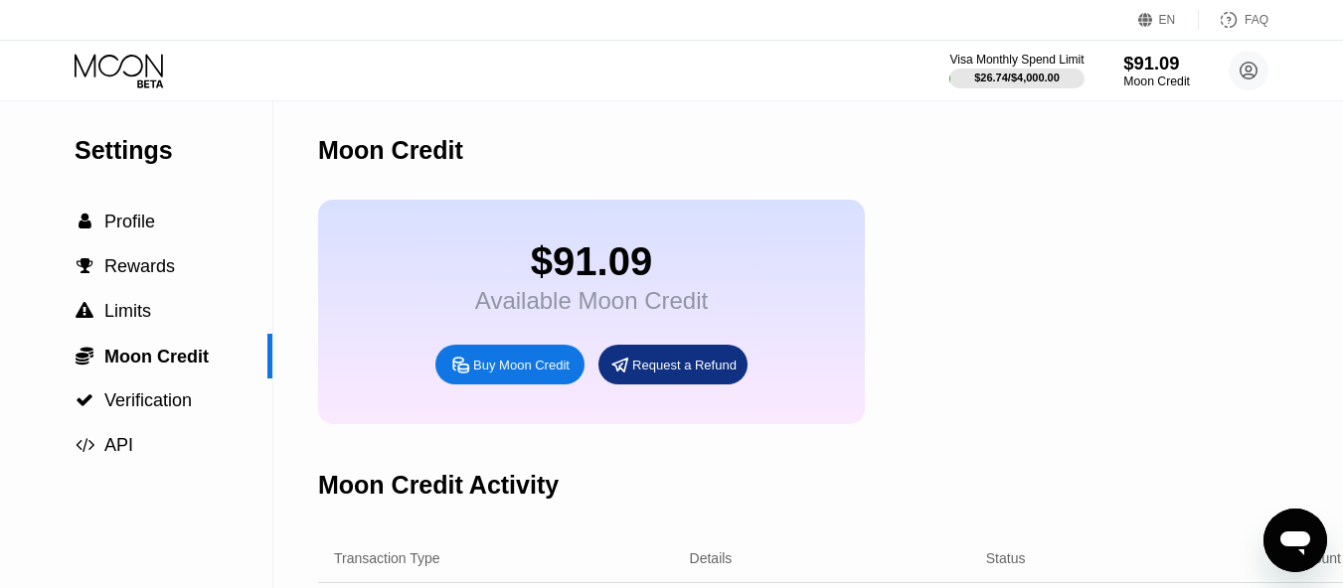
click at [1150, 76] on div "Moon Credit" at bounding box center [1156, 82] width 67 height 14
click at [146, 276] on span "Rewards" at bounding box center [139, 266] width 71 height 20
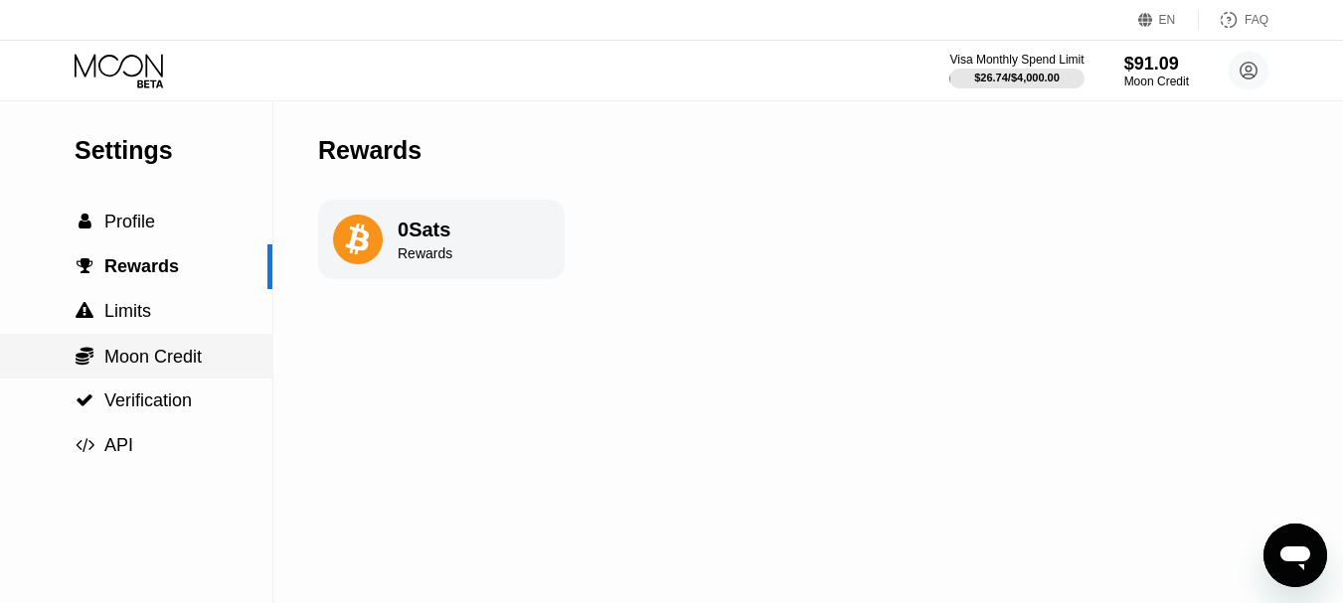
click at [137, 365] on span "Moon Credit" at bounding box center [152, 357] width 97 height 20
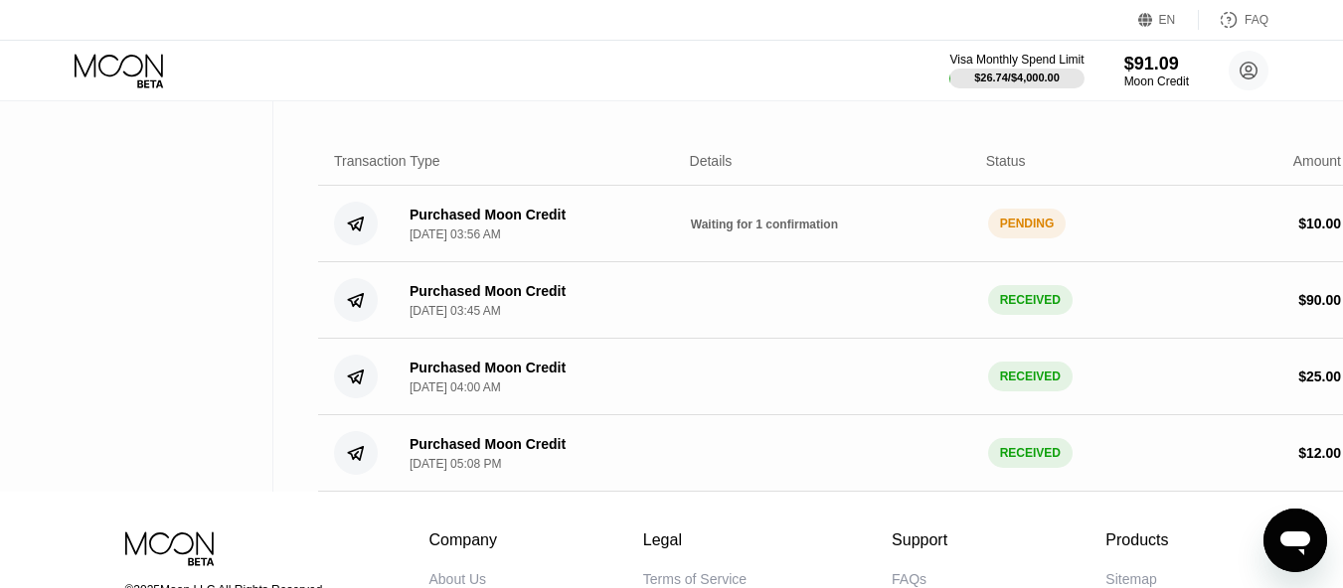
scroll to position [99, 0]
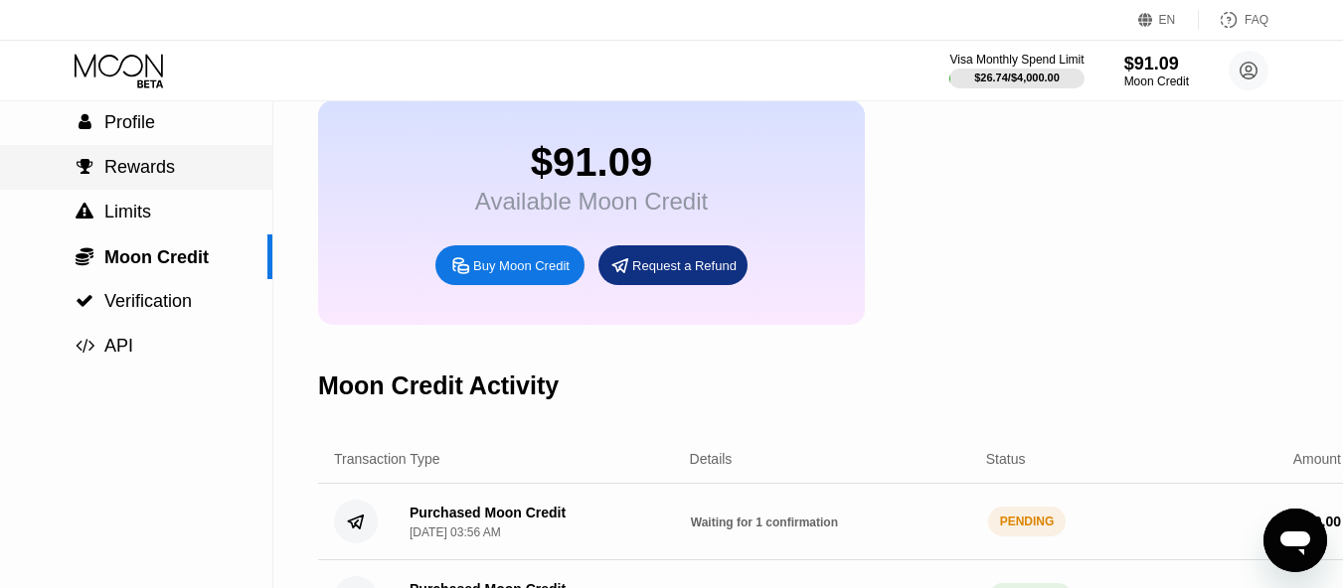
click at [126, 167] on span "Rewards" at bounding box center [139, 167] width 71 height 20
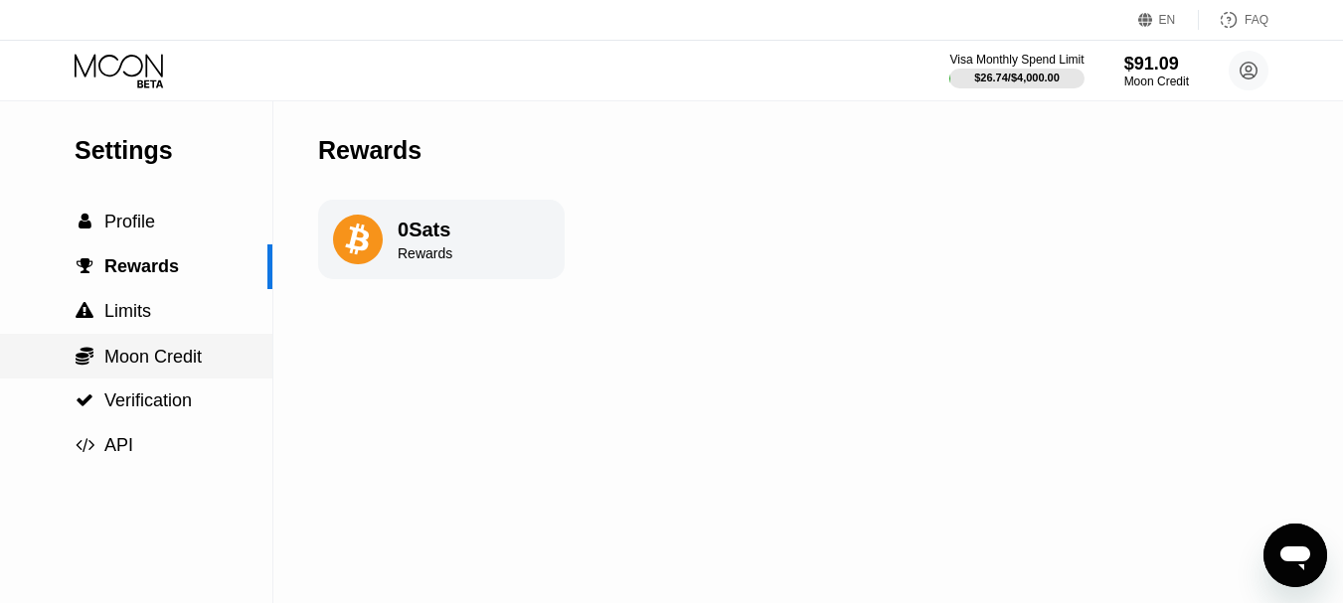
click at [140, 366] on span "Moon Credit" at bounding box center [152, 357] width 97 height 20
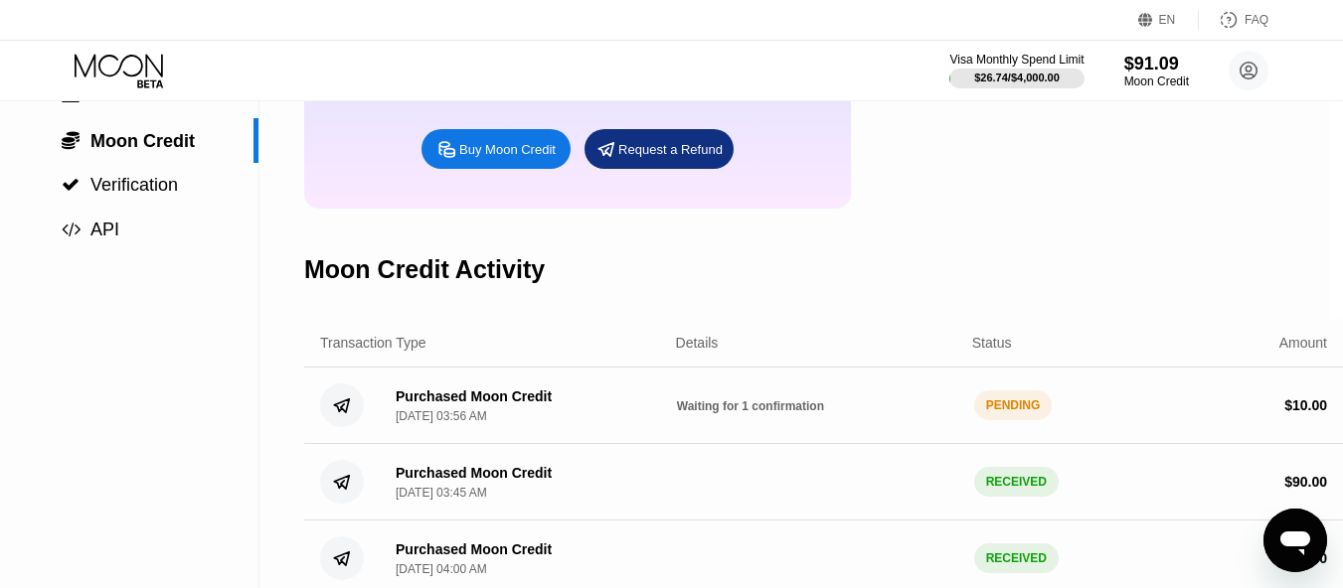
scroll to position [0, 14]
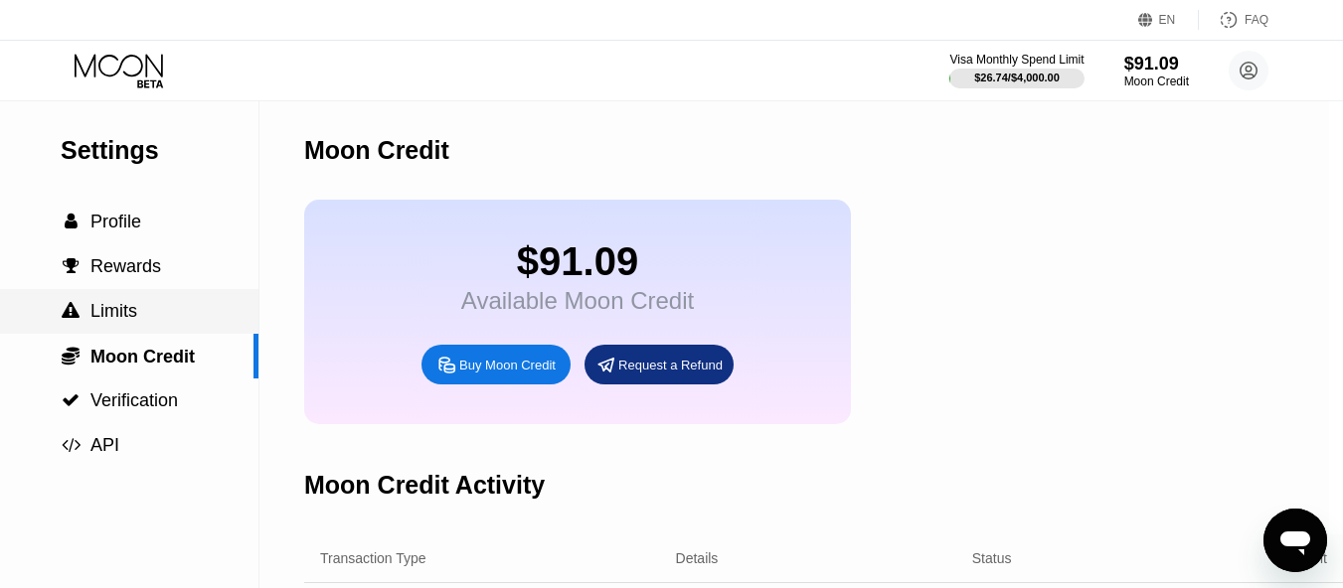
click at [131, 321] on span "Limits" at bounding box center [113, 311] width 47 height 20
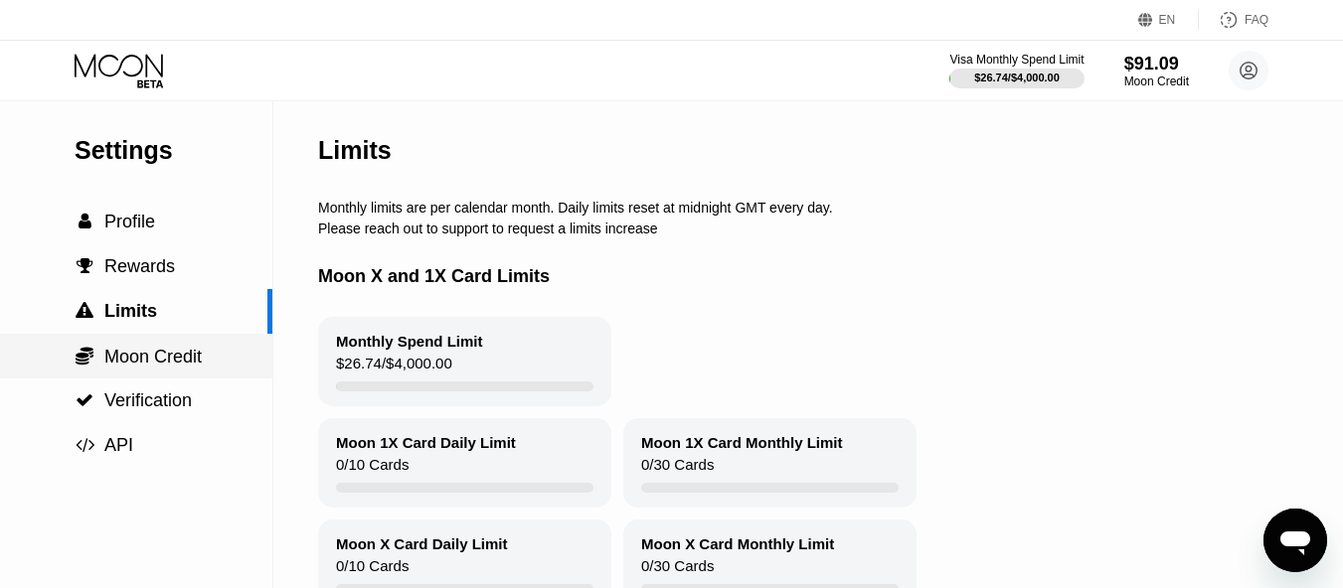
click at [165, 374] on div " Moon Credit" at bounding box center [136, 356] width 272 height 45
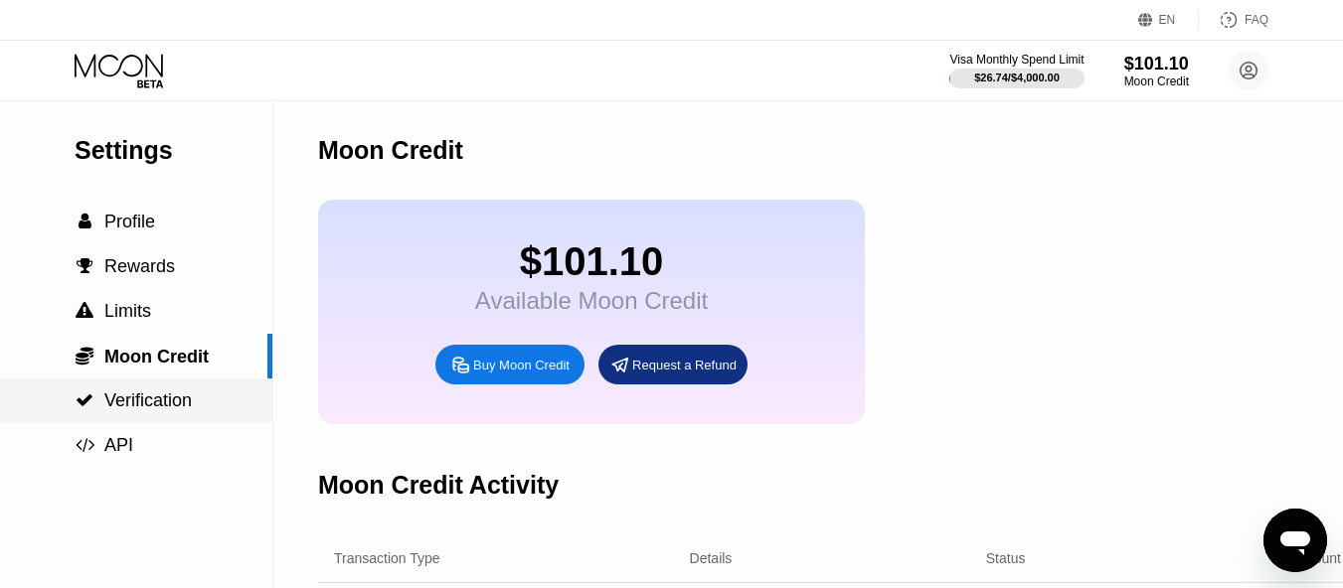
click at [155, 410] on span "Verification" at bounding box center [147, 401] width 87 height 20
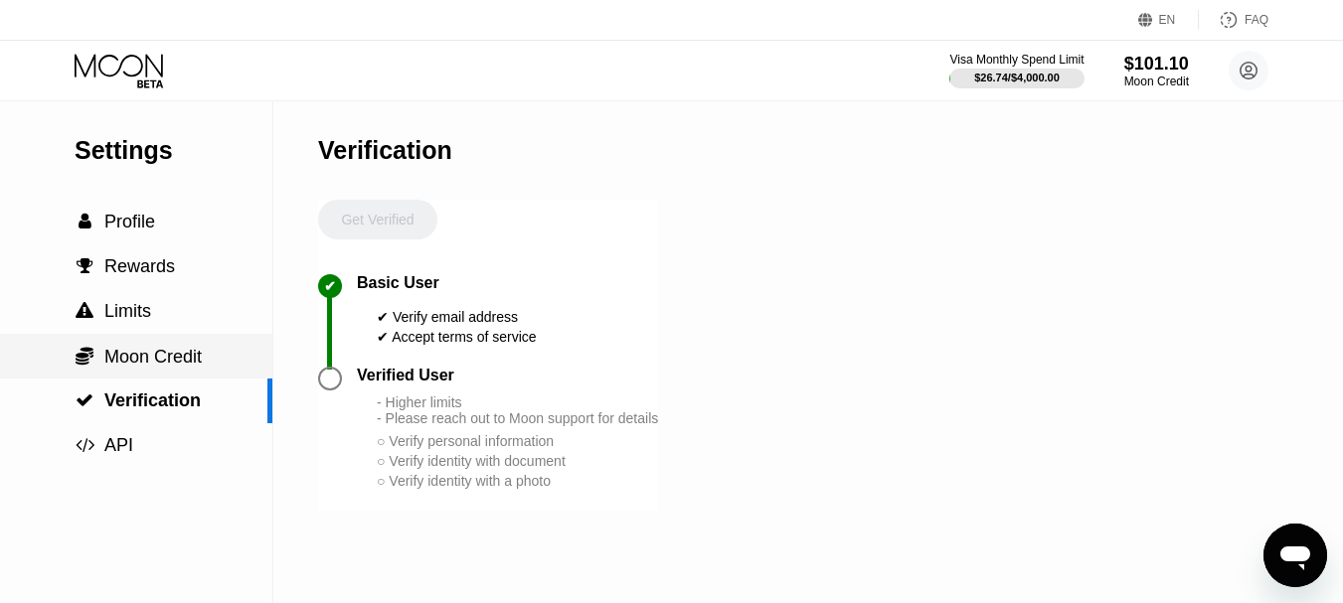
click at [164, 349] on span "Moon Credit" at bounding box center [152, 357] width 97 height 20
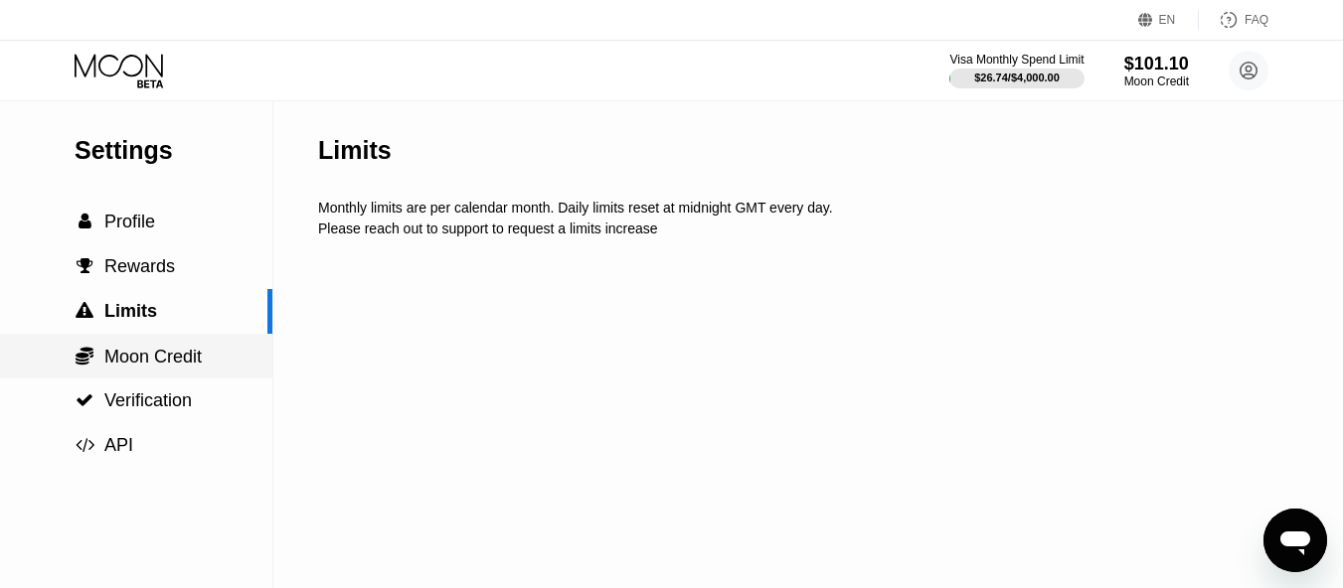
click at [155, 355] on span "Moon Credit" at bounding box center [152, 357] width 97 height 20
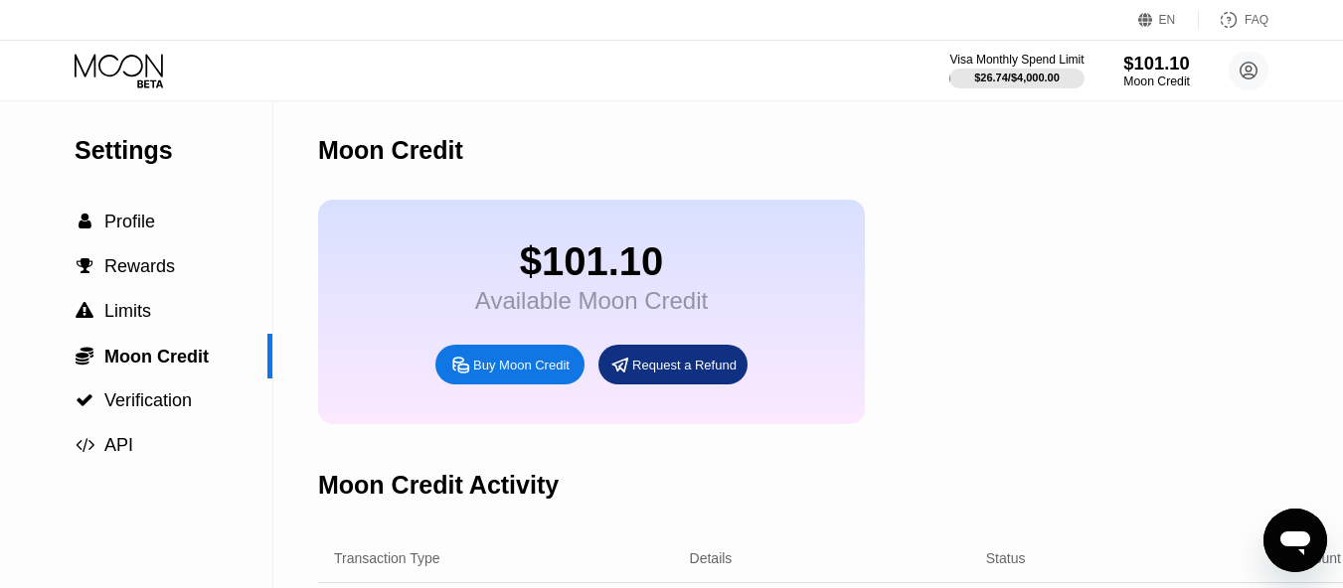
click at [1138, 69] on div "$101.10" at bounding box center [1156, 63] width 67 height 21
click at [1154, 69] on div "$101.10" at bounding box center [1156, 63] width 67 height 21
click at [135, 226] on span "Profile" at bounding box center [129, 222] width 51 height 20
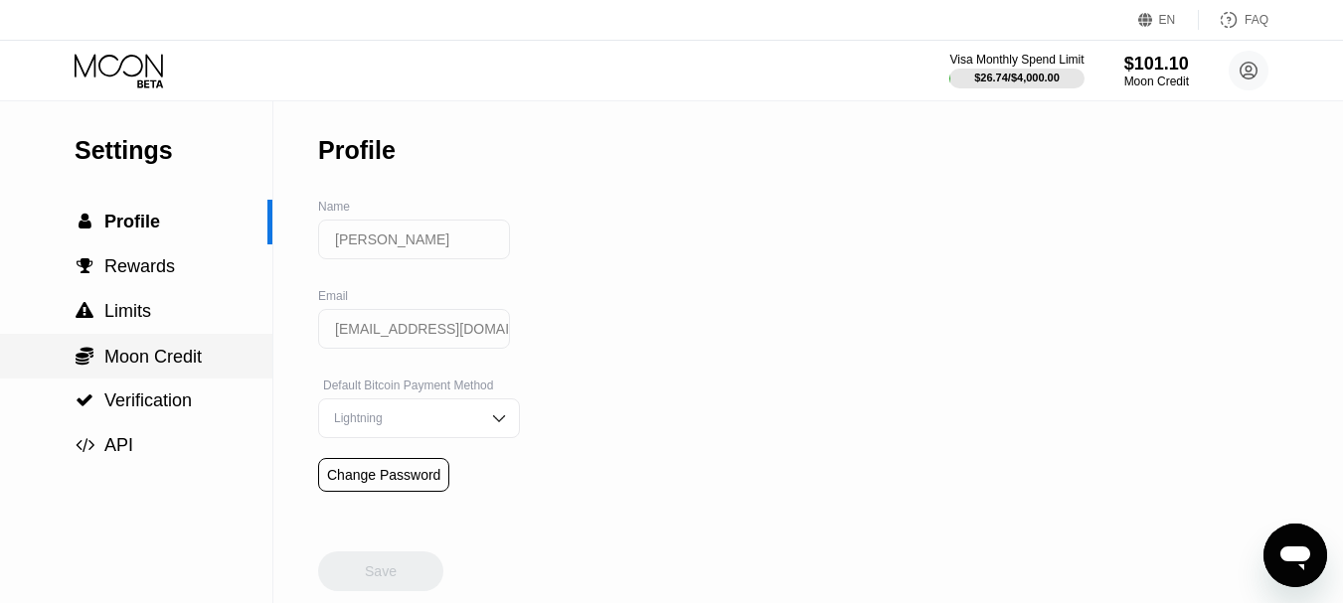
click at [160, 361] on span "Moon Credit" at bounding box center [152, 357] width 97 height 20
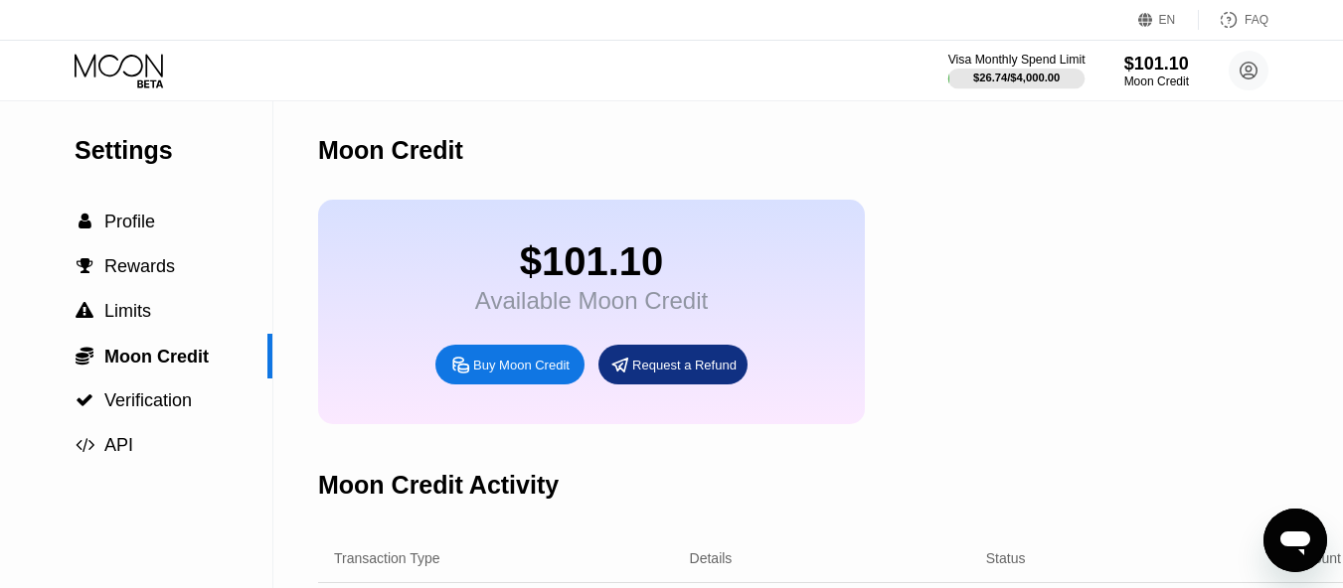
click at [1024, 63] on div "Visa Monthly Spend Limit" at bounding box center [1016, 60] width 137 height 14
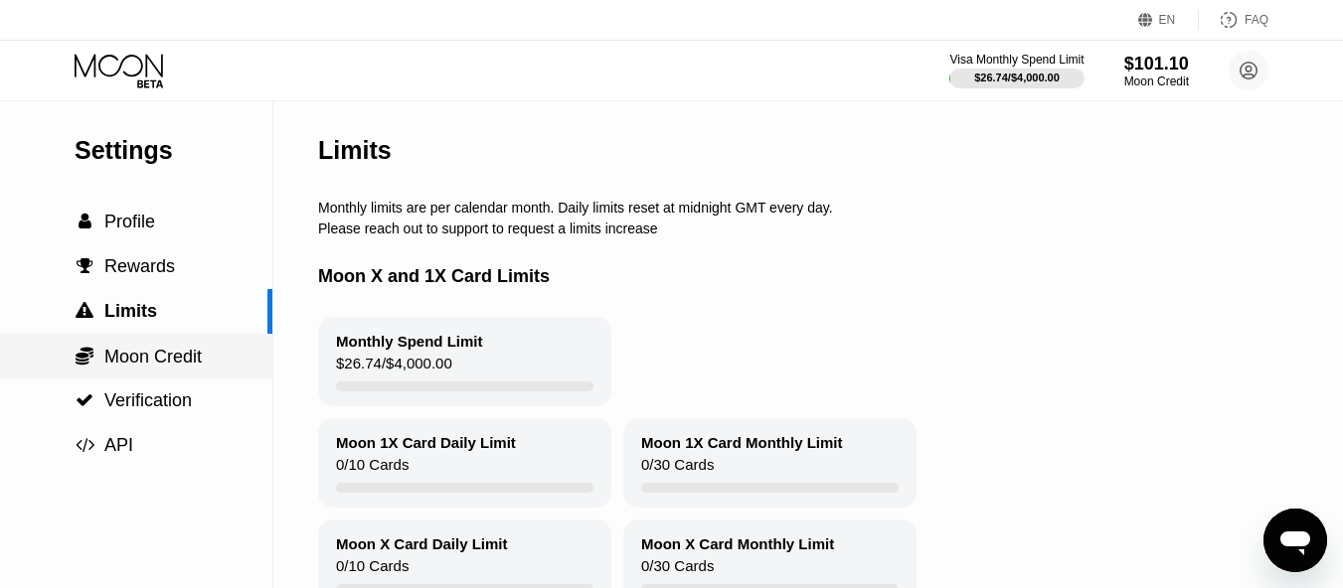
click at [124, 363] on span "Moon Credit" at bounding box center [152, 357] width 97 height 20
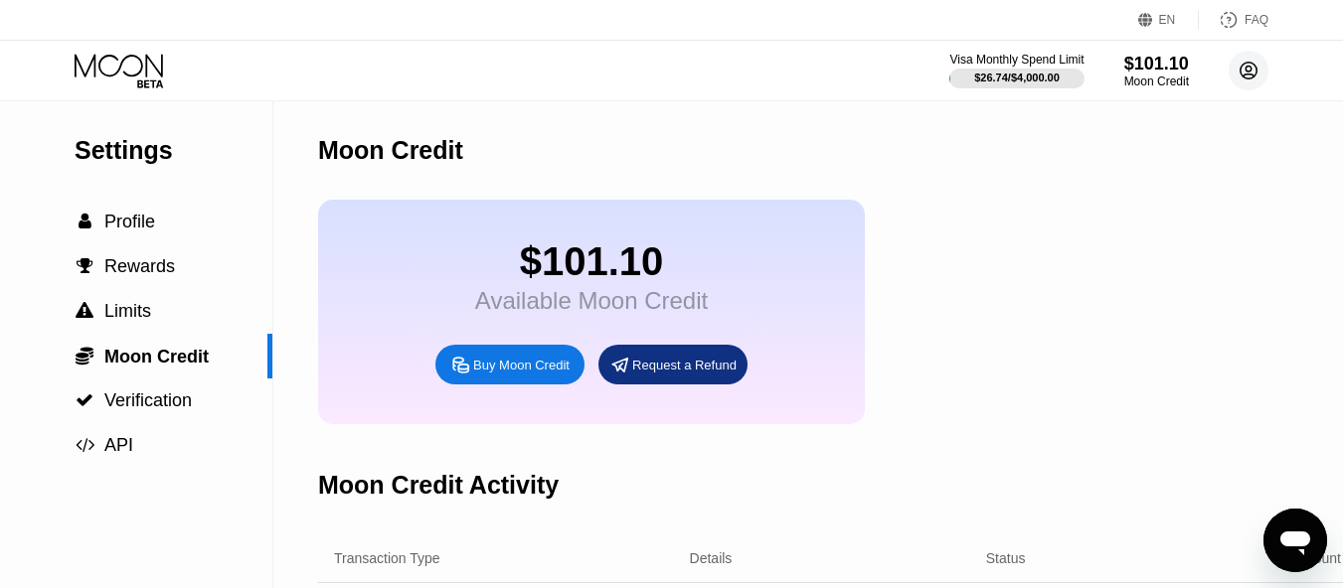
click at [1253, 63] on circle at bounding box center [1248, 71] width 40 height 40
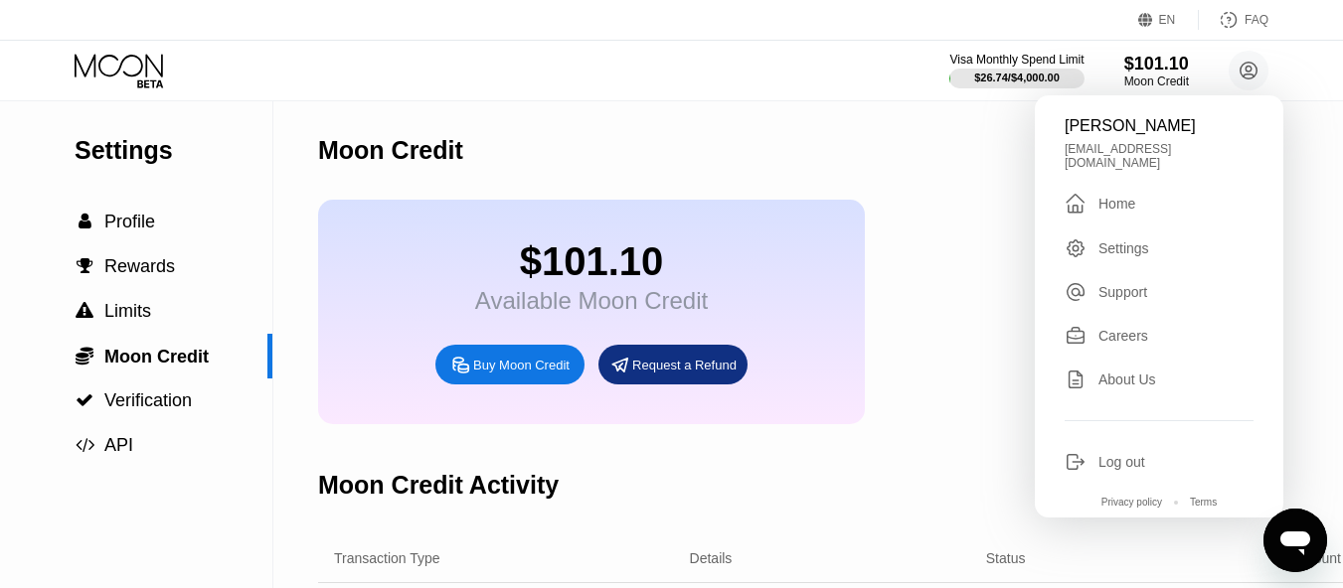
click at [719, 108] on div "Moon Credit" at bounding box center [837, 150] width 1038 height 98
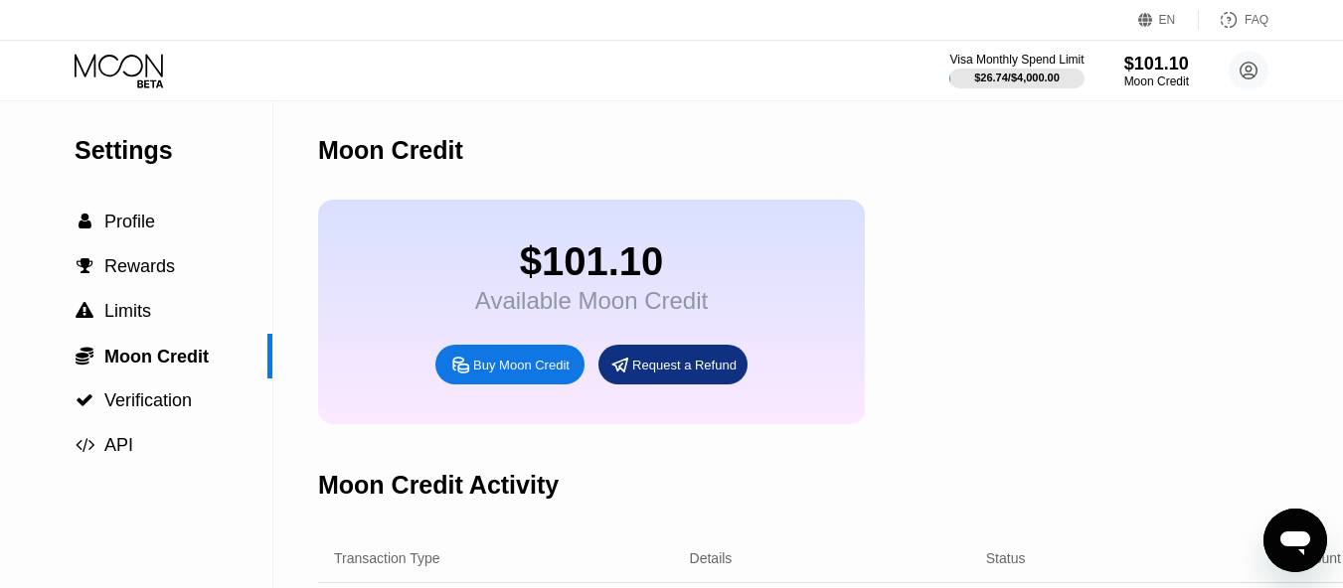
click at [509, 374] on div "Buy Moon Credit" at bounding box center [521, 365] width 96 height 17
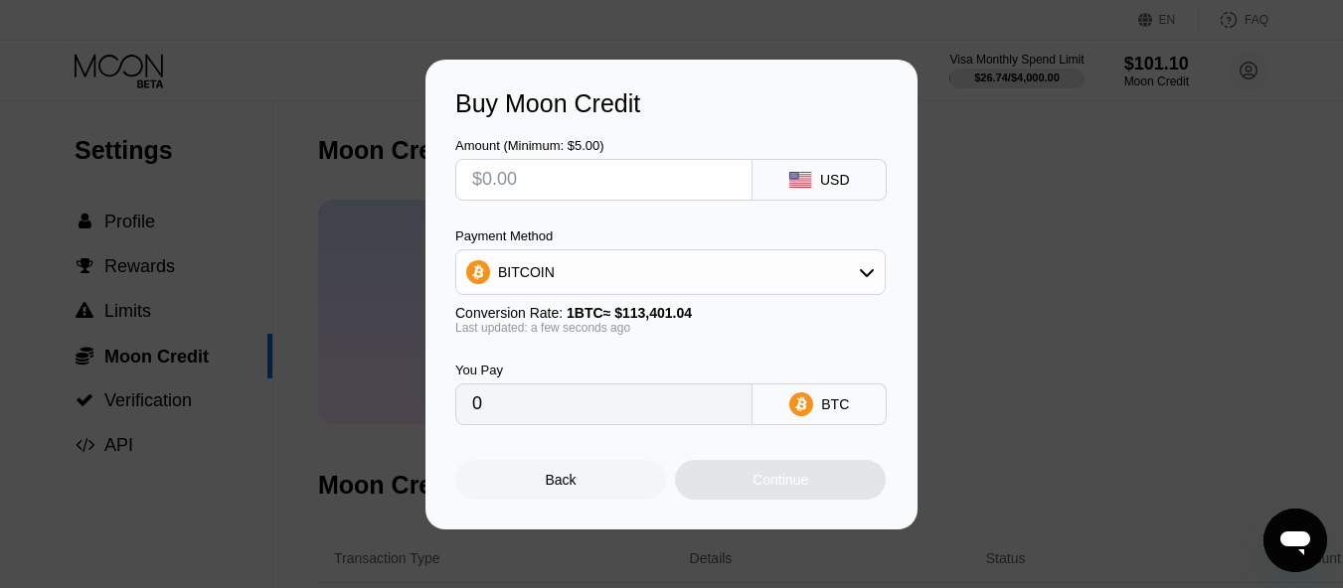
click at [1042, 252] on div "Buy Moon Credit Amount (Minimum: $5.00) USD Payment Method BITCOIN Conversion R…" at bounding box center [671, 295] width 1343 height 470
click at [552, 488] on div "Back" at bounding box center [561, 480] width 31 height 16
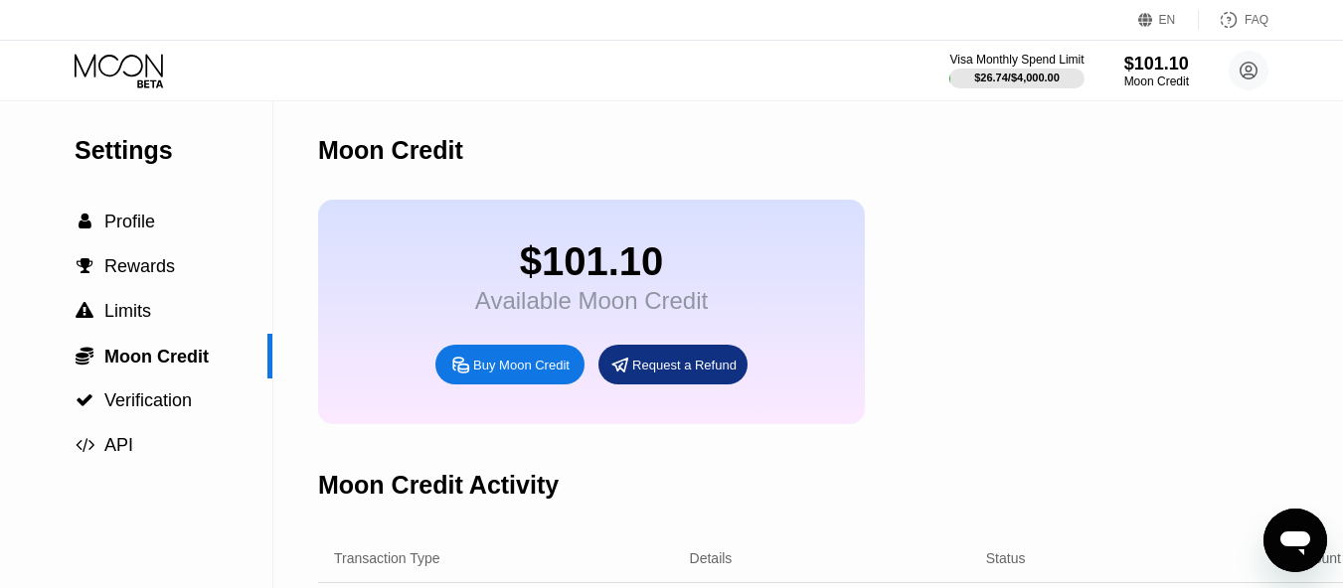
click at [708, 374] on div "Request a Refund" at bounding box center [684, 365] width 104 height 17
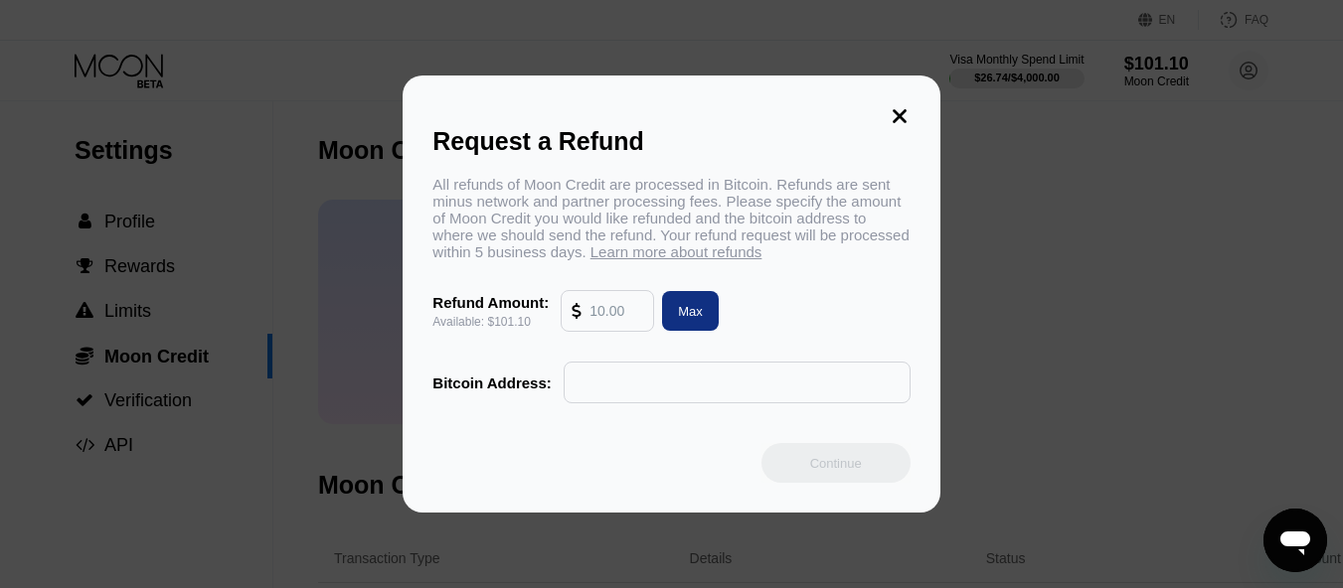
drag, startPoint x: 900, startPoint y: 102, endPoint x: 889, endPoint y: 119, distance: 20.1
click at [901, 105] on icon at bounding box center [899, 116] width 22 height 22
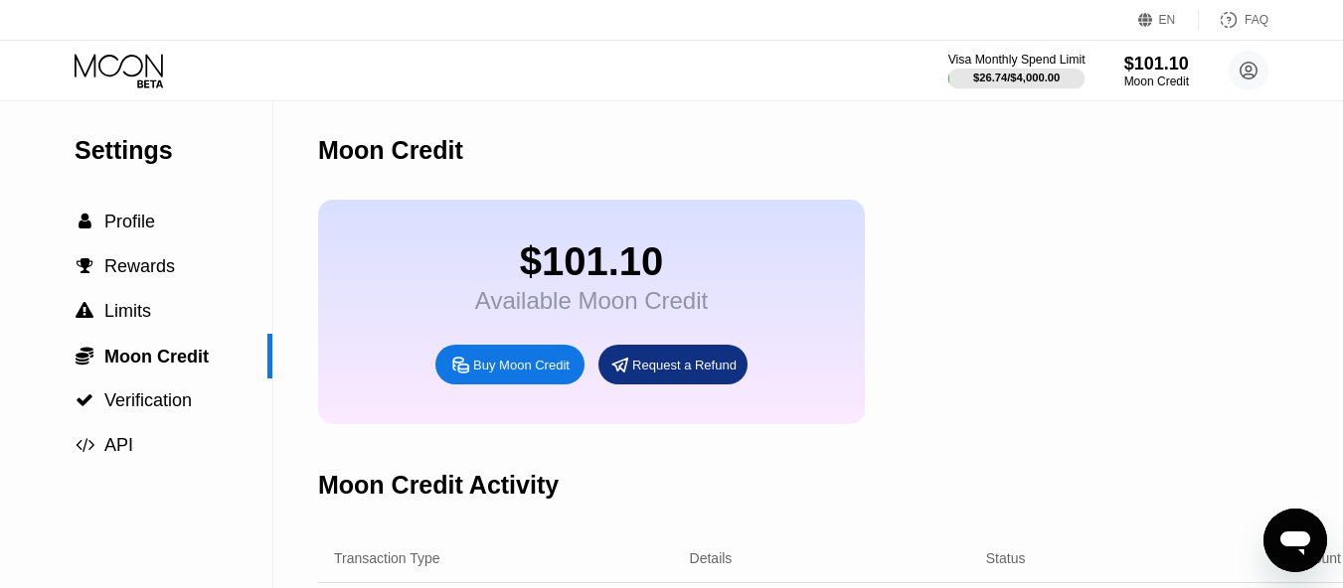
click at [1014, 57] on div "Visa Monthly Spend Limit" at bounding box center [1016, 60] width 137 height 14
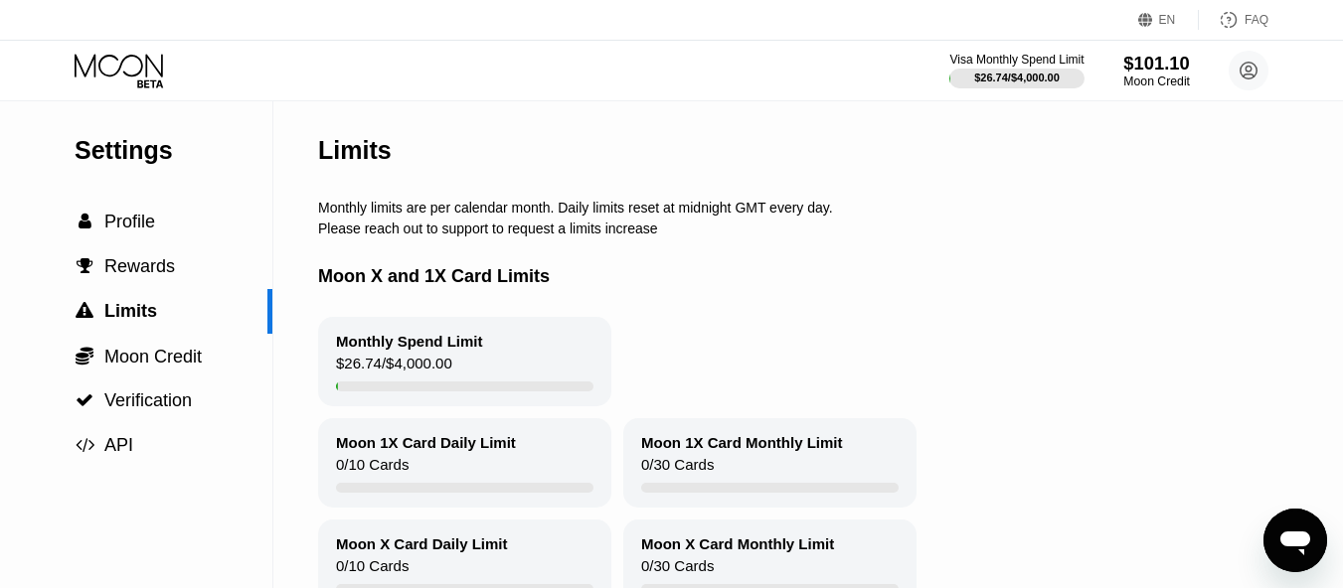
click at [1155, 72] on div "$101.10" at bounding box center [1156, 63] width 67 height 21
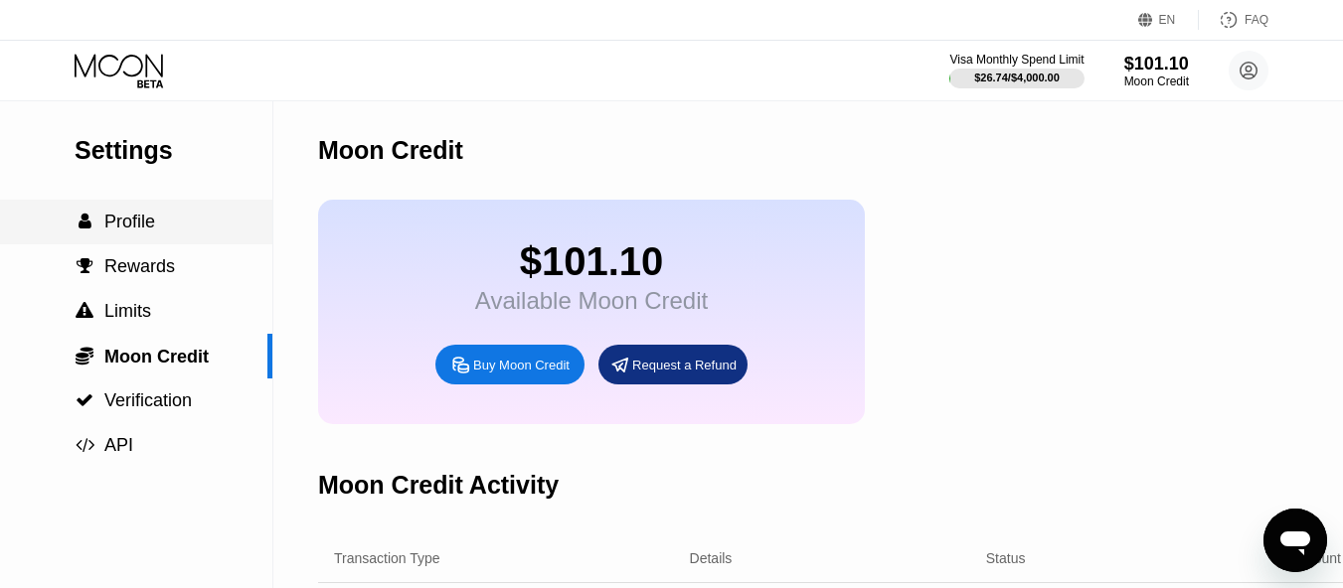
click at [152, 232] on span "Profile" at bounding box center [129, 222] width 51 height 20
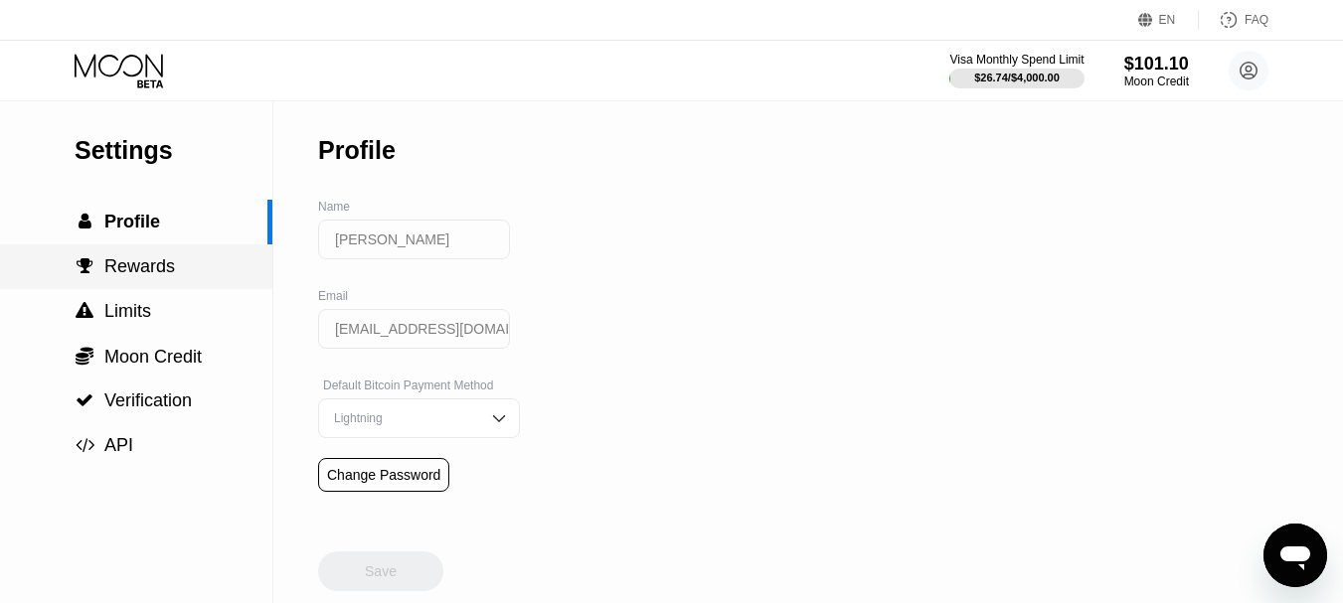
click at [161, 273] on span "Rewards" at bounding box center [139, 266] width 71 height 20
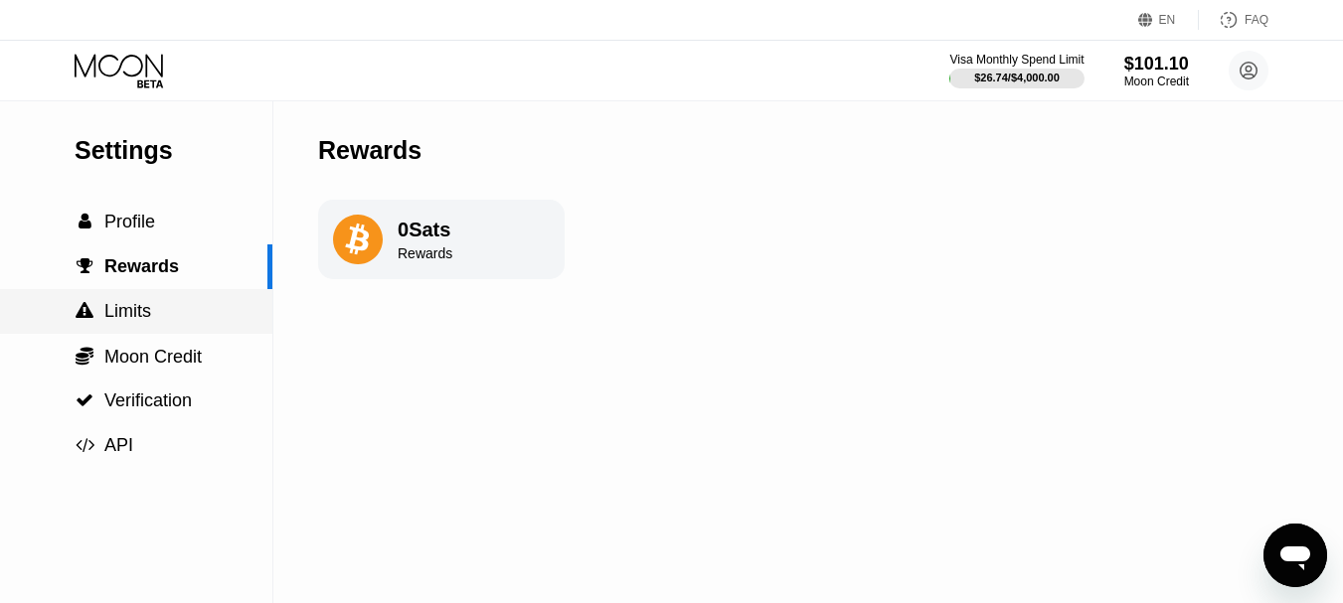
click at [146, 316] on span "Limits" at bounding box center [127, 311] width 47 height 20
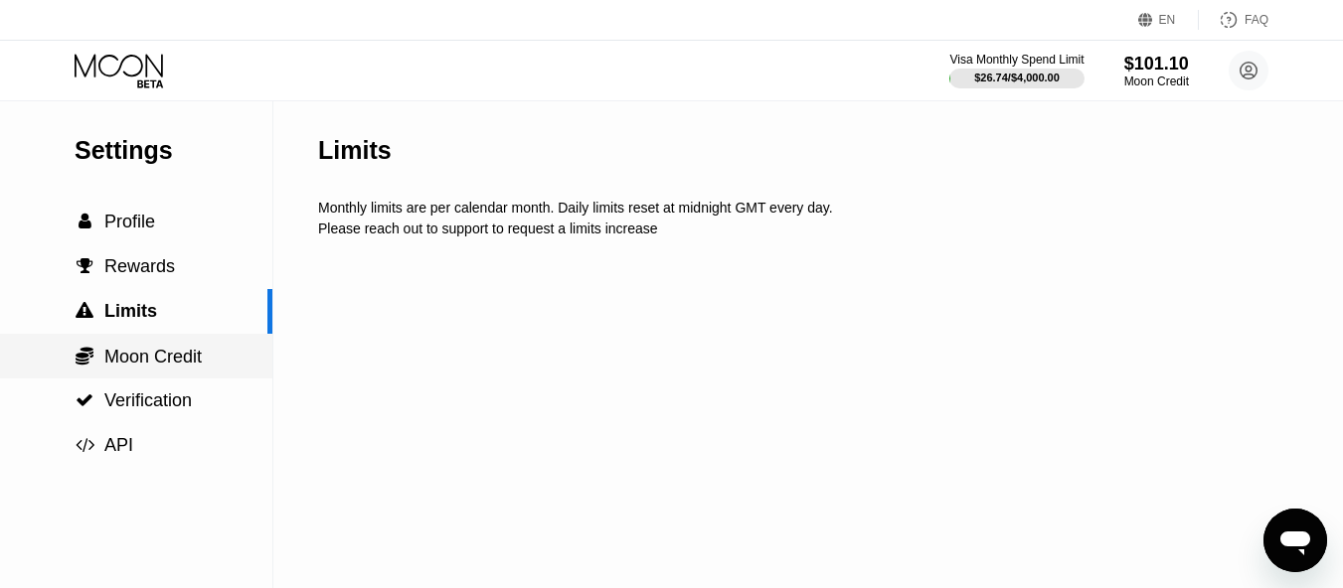
click at [173, 366] on span "Moon Credit" at bounding box center [152, 357] width 97 height 20
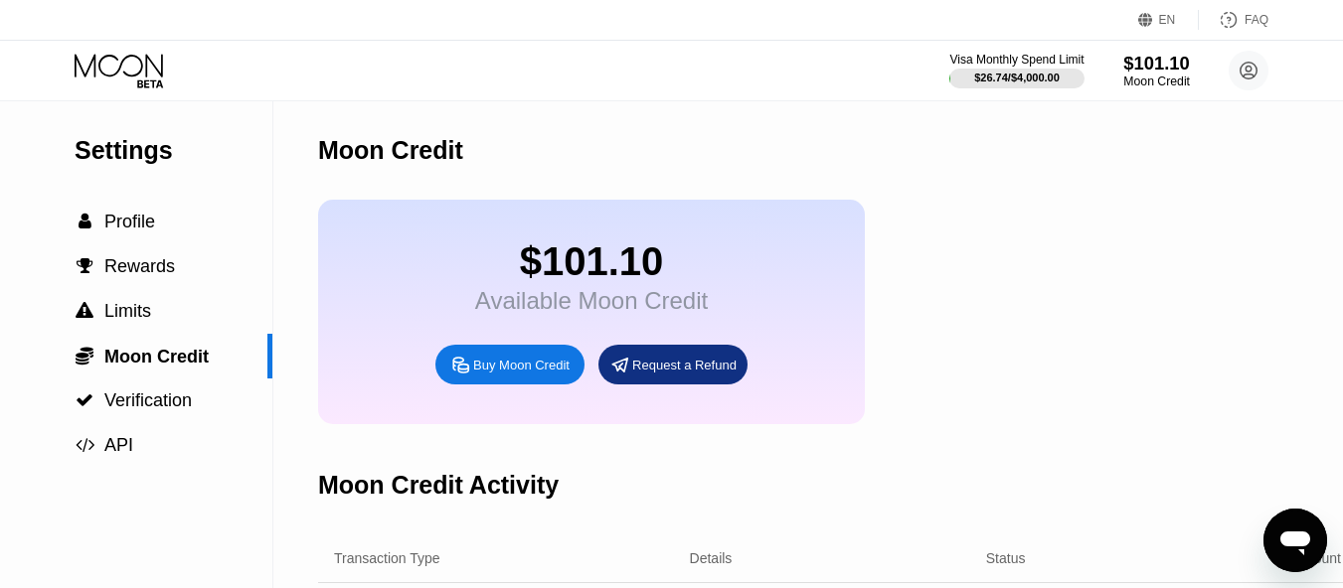
click at [1171, 80] on div "Moon Credit" at bounding box center [1156, 82] width 67 height 14
click at [1146, 69] on div "$101.10" at bounding box center [1156, 63] width 67 height 21
click at [1146, 67] on div "$101.10" at bounding box center [1156, 63] width 67 height 21
click at [1146, 66] on div "$101.10" at bounding box center [1156, 63] width 67 height 21
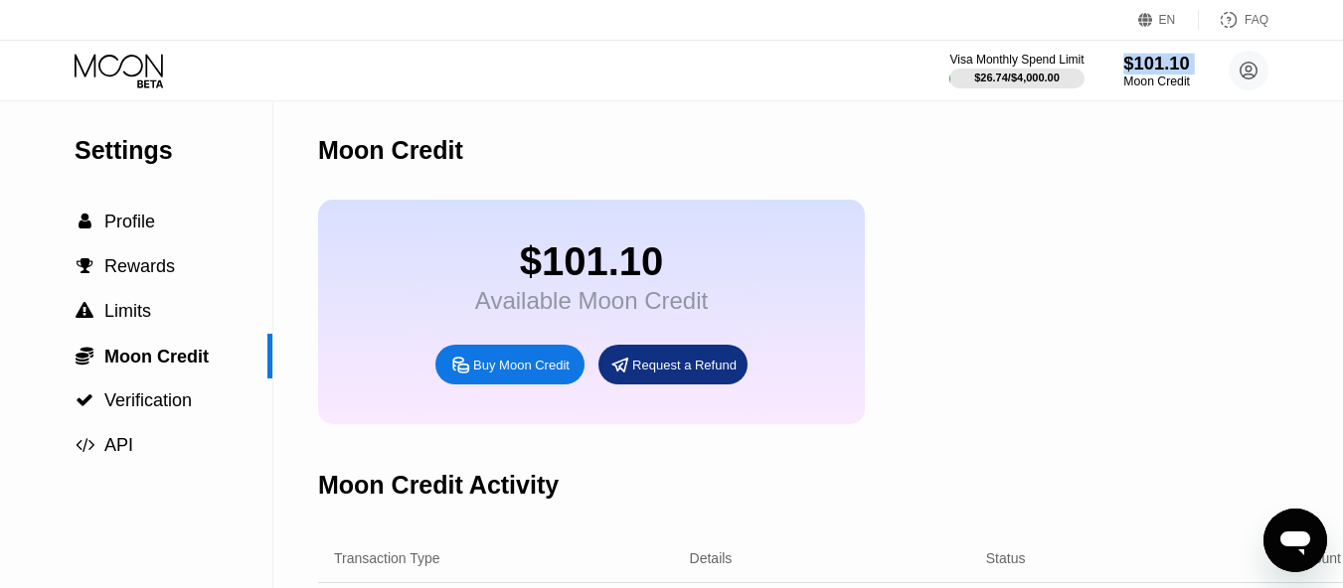
click at [1146, 66] on div "$101.10" at bounding box center [1156, 63] width 67 height 21
click at [1153, 147] on div "Moon Credit" at bounding box center [837, 150] width 1038 height 98
